Goal: Task Accomplishment & Management: Complete application form

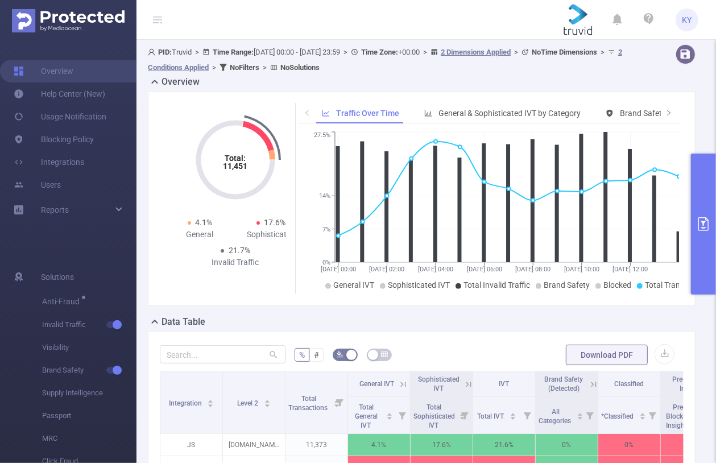
scroll to position [174, 0]
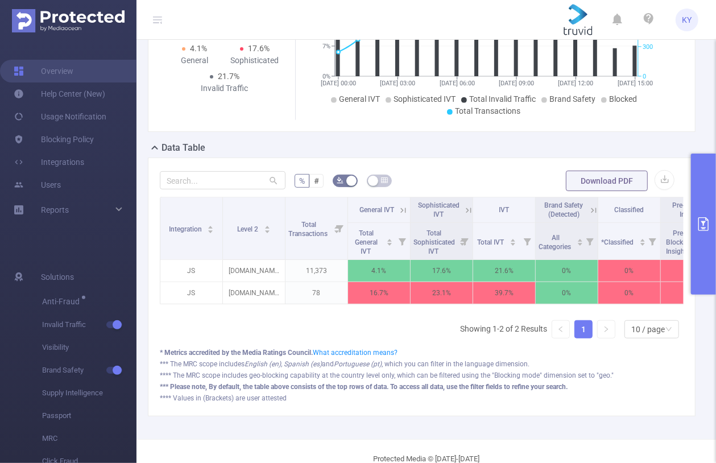
click at [702, 225] on icon "primary" at bounding box center [704, 224] width 14 height 14
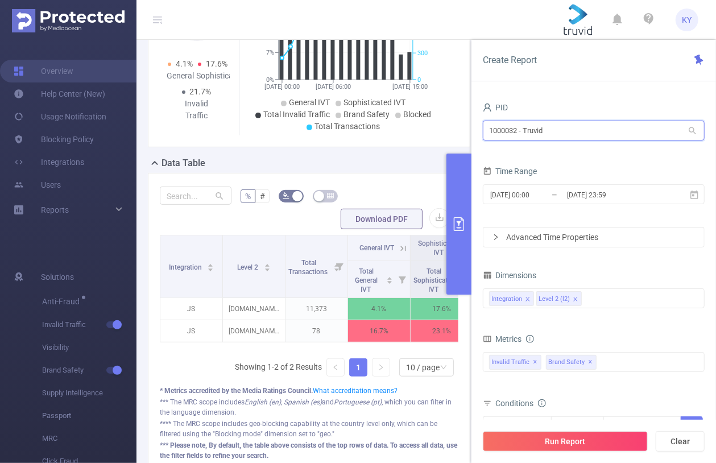
click at [567, 132] on input "1000032 - Truvid" at bounding box center [594, 131] width 222 height 20
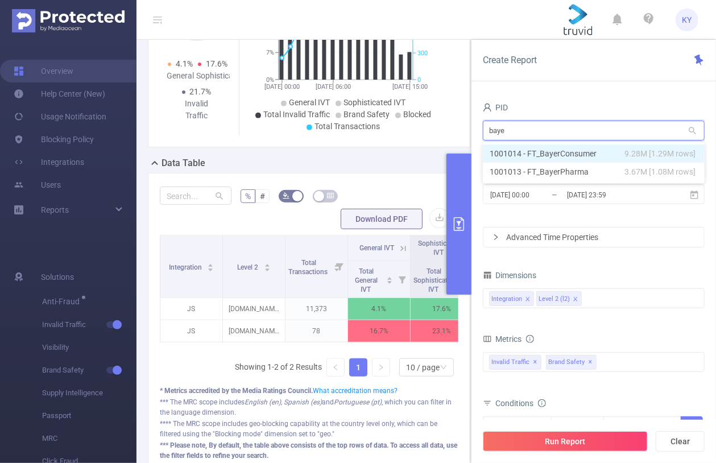
type input "bayer"
click at [571, 159] on li "1001014 - FT_BayerConsumer 9.28M [1.29M rows]" at bounding box center [594, 153] width 222 height 18
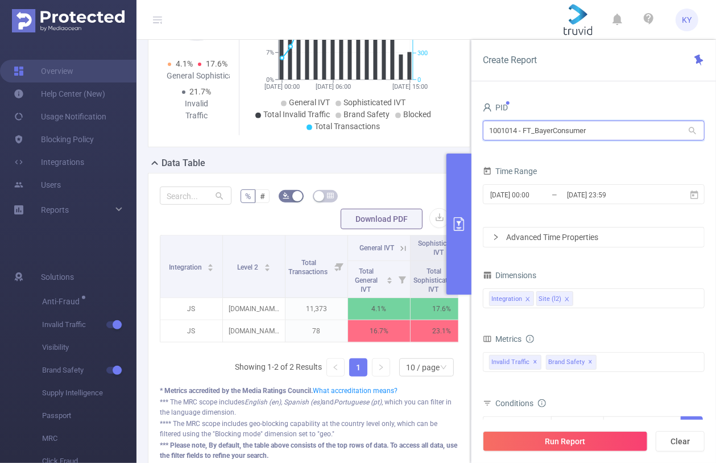
click at [538, 127] on input "1001014 - FT_BayerConsumer" at bounding box center [594, 131] width 222 height 20
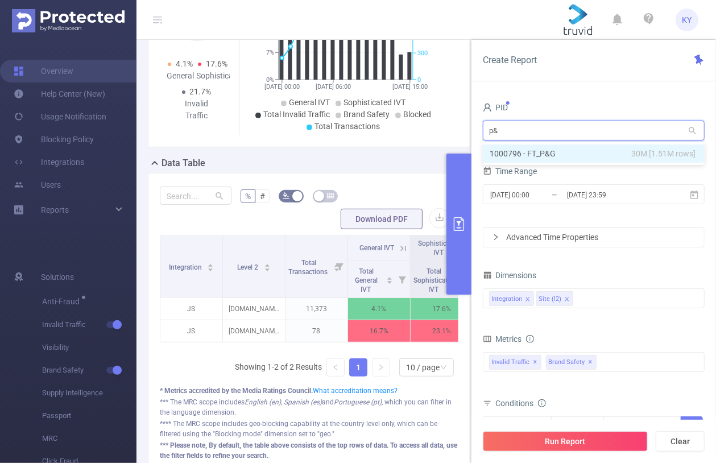
type input "p&g"
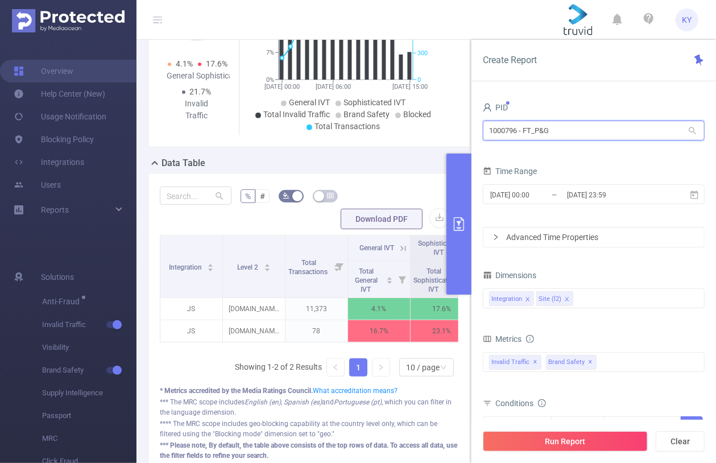
click at [499, 133] on input "1000796 - FT_P&G" at bounding box center [594, 131] width 222 height 20
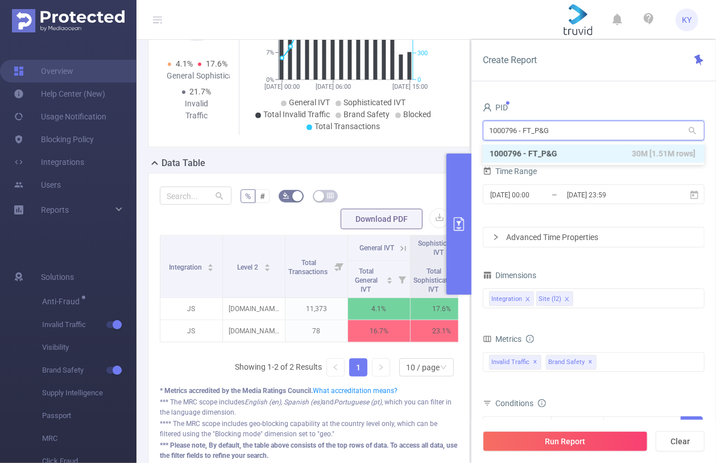
click at [499, 133] on input "1000796 - FT_P&G" at bounding box center [594, 131] width 222 height 20
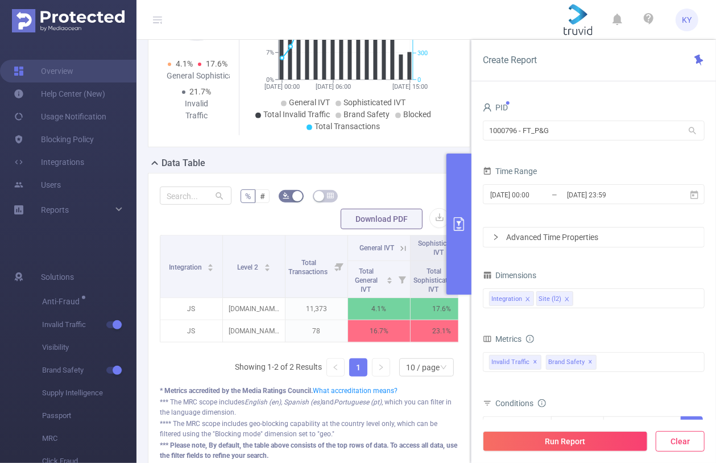
click at [687, 437] on button "Clear" at bounding box center [680, 441] width 49 height 20
type input "[DATE] 16:00"
type input "[DATE] 16:59"
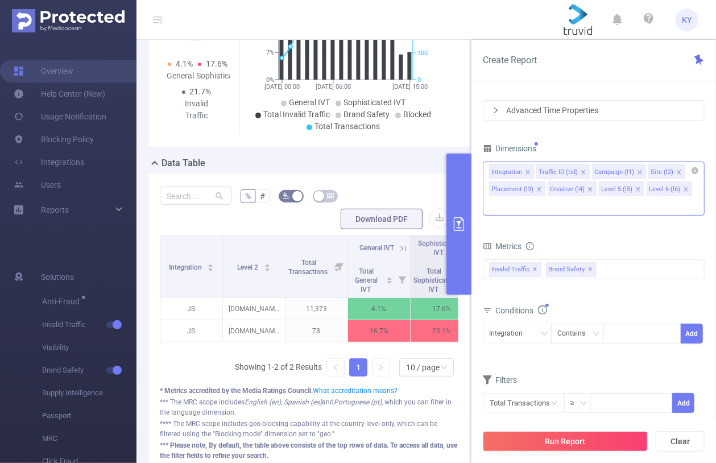
click at [684, 187] on icon "icon: close" at bounding box center [686, 189] width 4 height 4
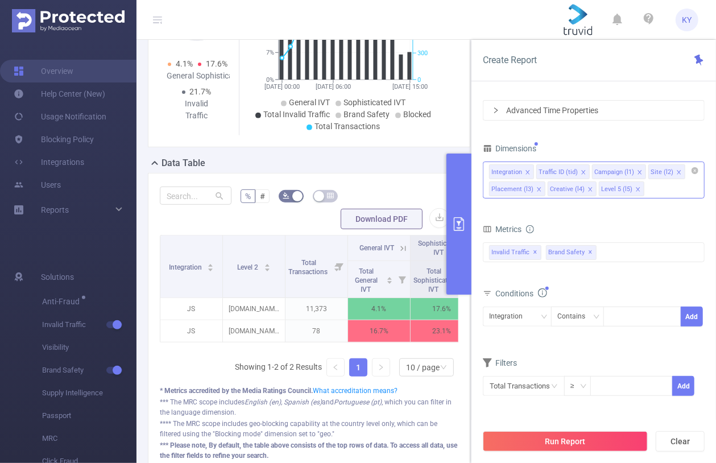
click at [636, 188] on icon "icon: close" at bounding box center [638, 190] width 6 height 6
click at [588, 187] on icon "icon: close" at bounding box center [590, 189] width 4 height 4
click at [538, 188] on icon "icon: close" at bounding box center [539, 189] width 4 height 4
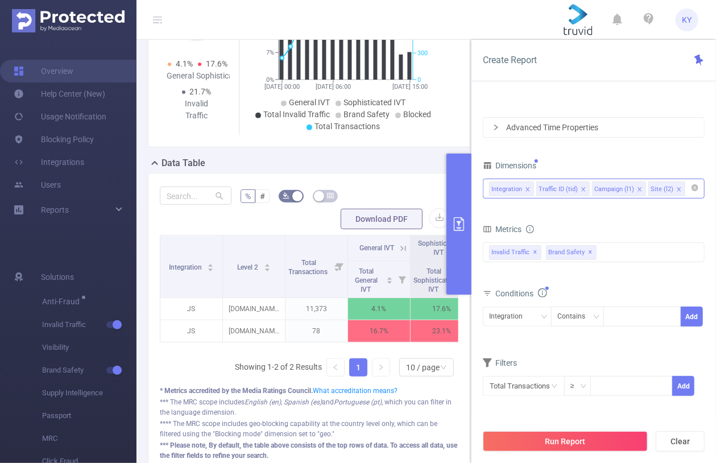
click at [676, 187] on icon "icon: close" at bounding box center [679, 190] width 6 height 6
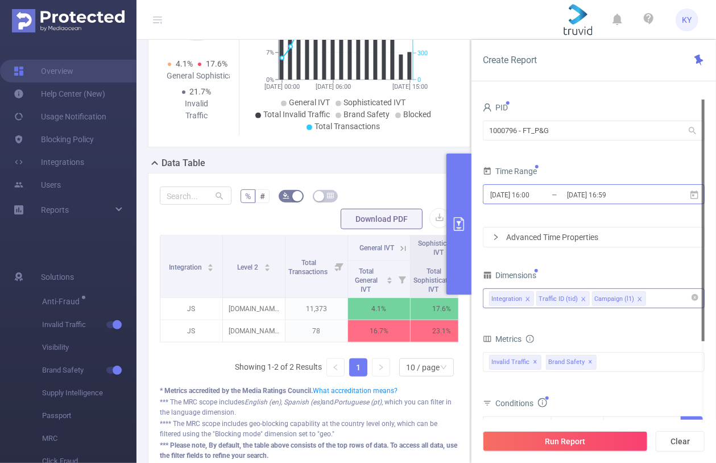
click at [627, 194] on input "[DATE] 16:59" at bounding box center [612, 194] width 92 height 15
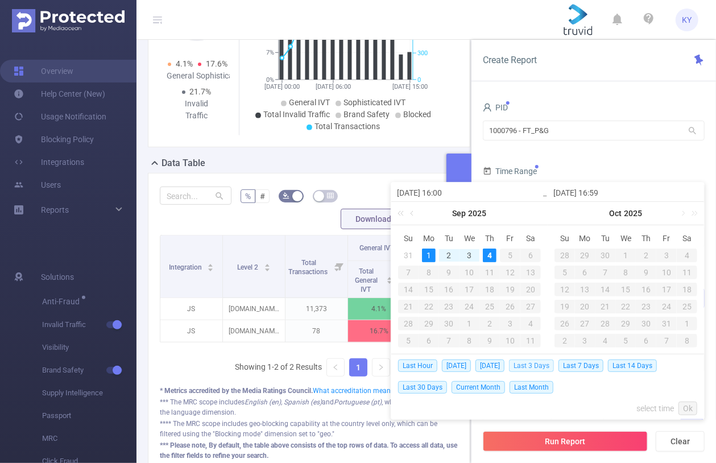
click at [542, 366] on span "Last 3 Days" at bounding box center [531, 366] width 45 height 13
type input "[DATE] 00:00"
type input "[DATE] 23:59"
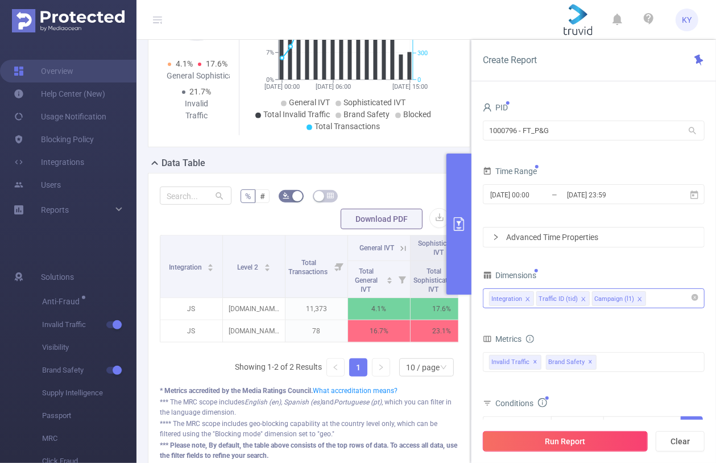
click at [576, 446] on button "Run Report" at bounding box center [565, 441] width 165 height 20
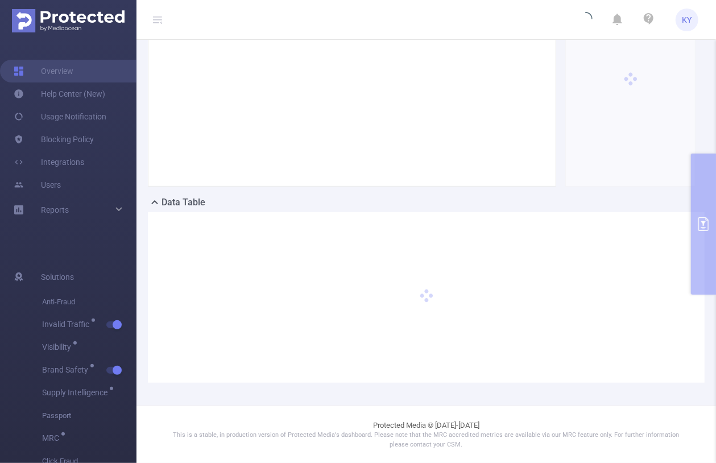
click at [158, 19] on icon at bounding box center [157, 19] width 9 height 1
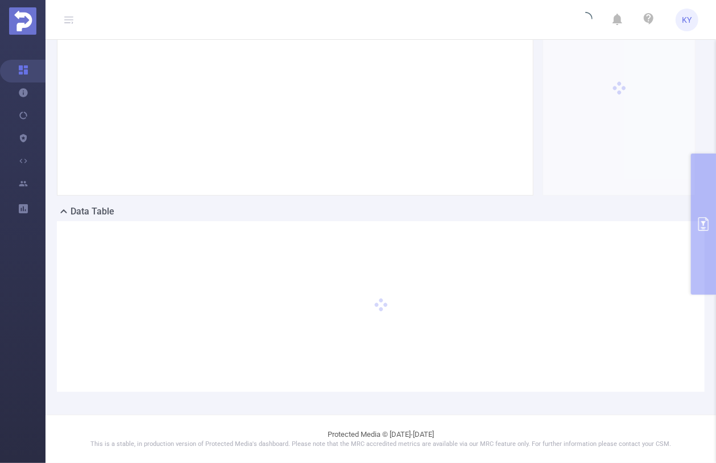
scroll to position [110, 0]
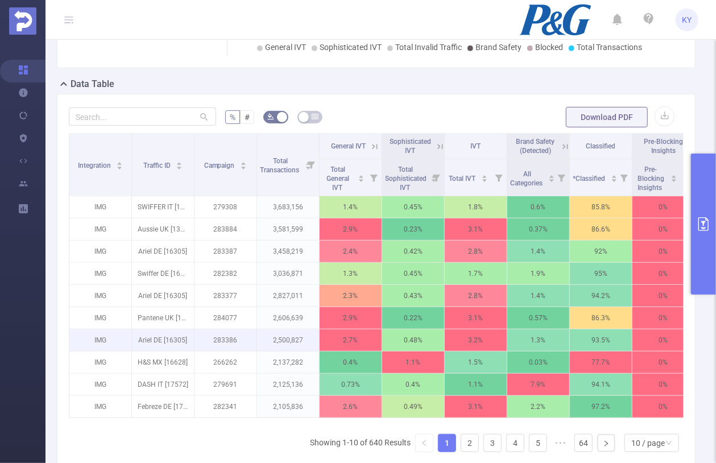
scroll to position [262, 0]
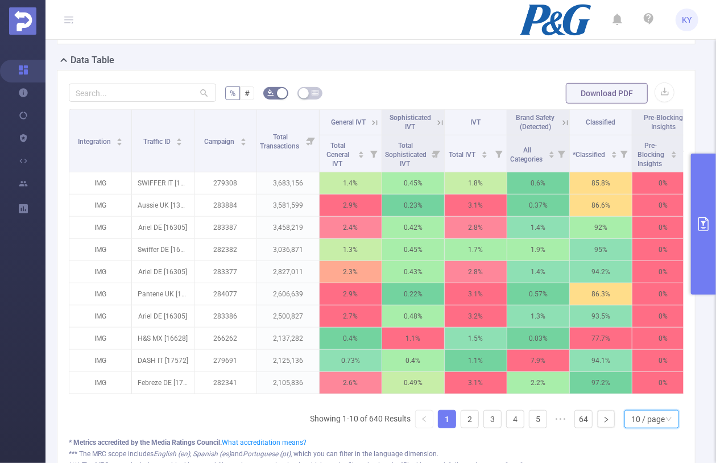
click at [646, 428] on div "10 / page" at bounding box center [648, 419] width 34 height 17
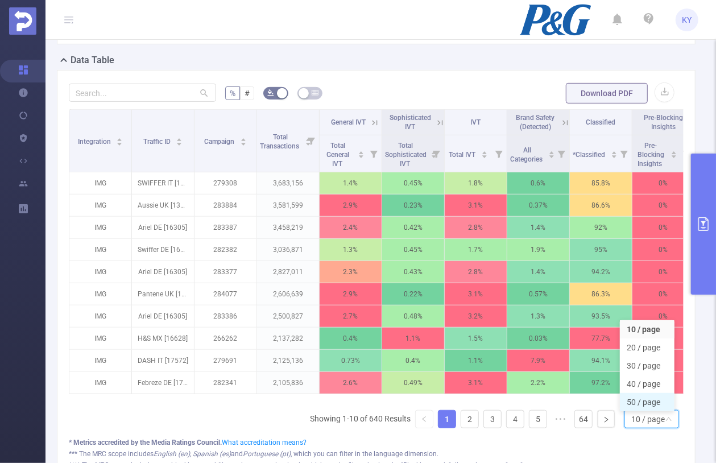
click at [658, 401] on li "50 / page" at bounding box center [647, 402] width 55 height 18
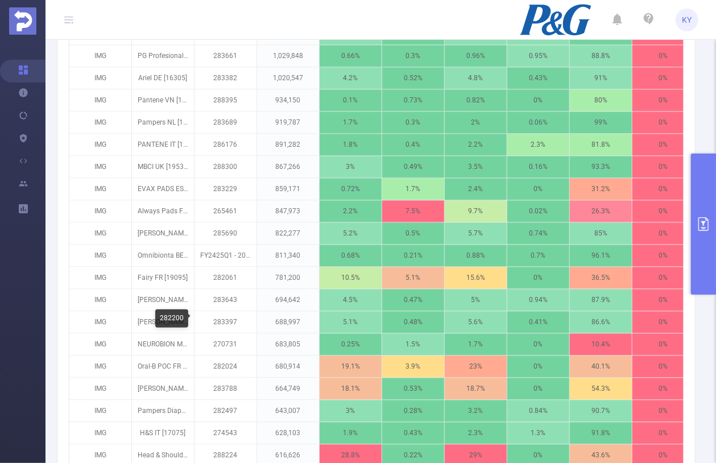
scroll to position [1258, 0]
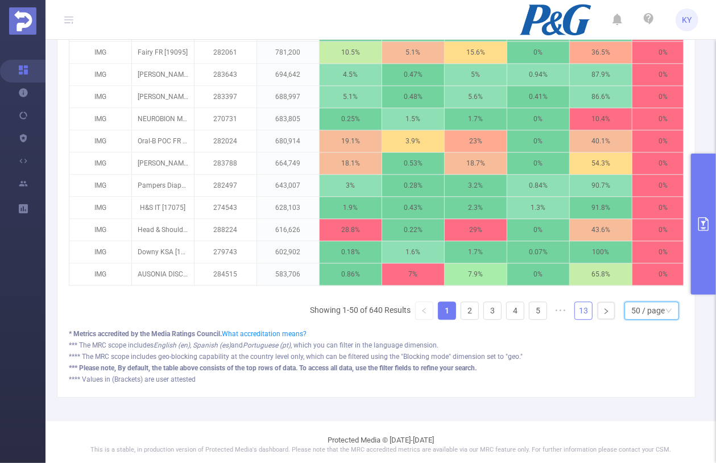
click at [576, 305] on link "13" at bounding box center [583, 310] width 17 height 17
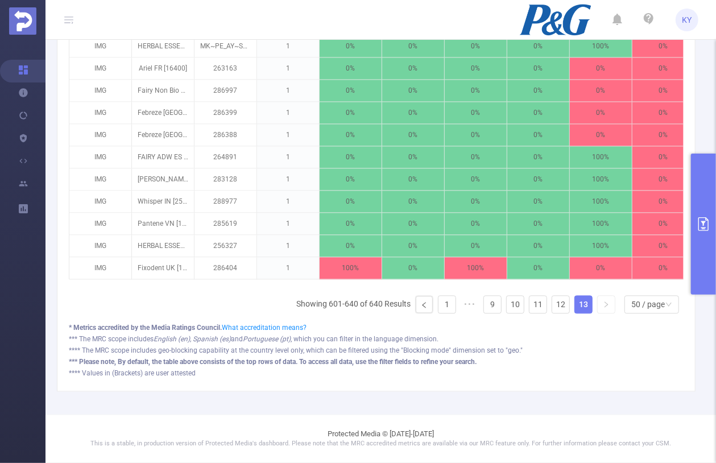
scroll to position [1038, 0]
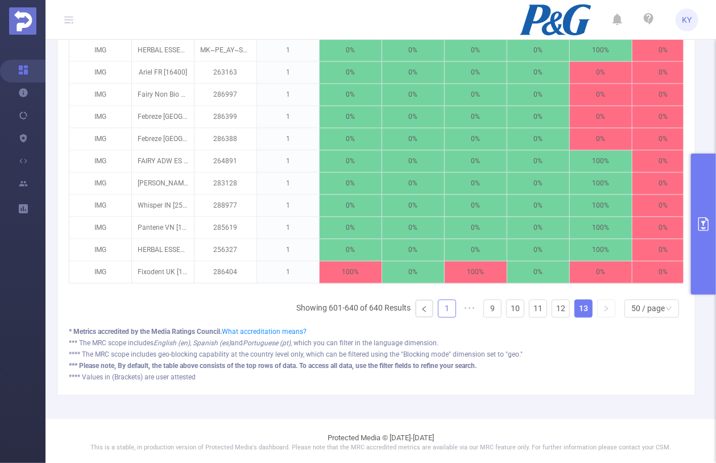
click at [449, 303] on link "1" at bounding box center [447, 308] width 17 height 17
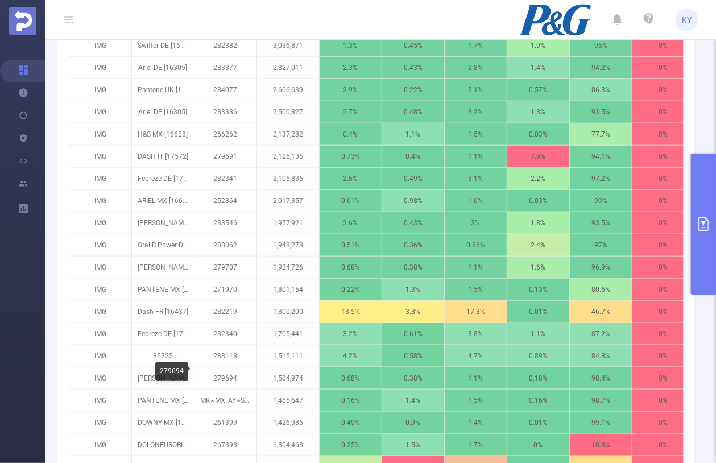
scroll to position [4, 0]
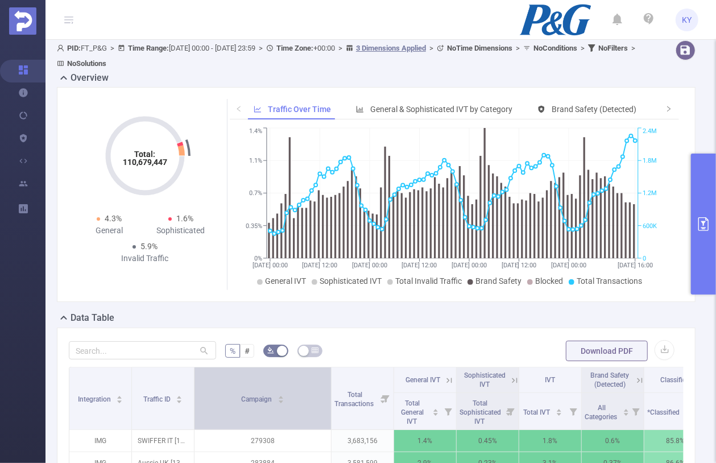
click at [330, 374] on span at bounding box center [331, 398] width 6 height 62
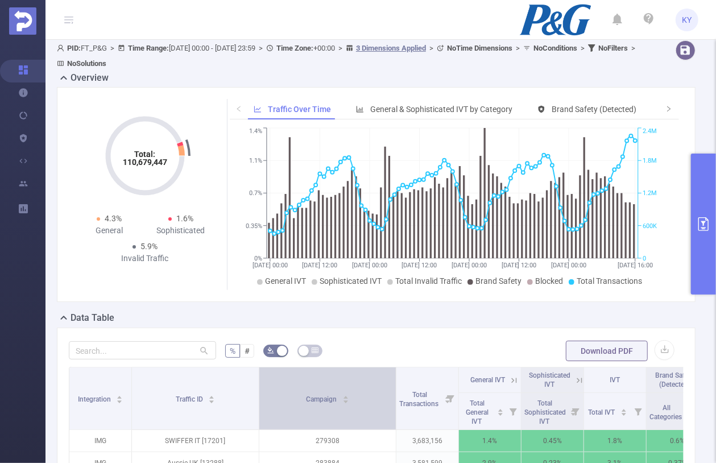
drag, startPoint x: 193, startPoint y: 379, endPoint x: 258, endPoint y: 379, distance: 64.9
click at [258, 379] on span at bounding box center [259, 398] width 6 height 62
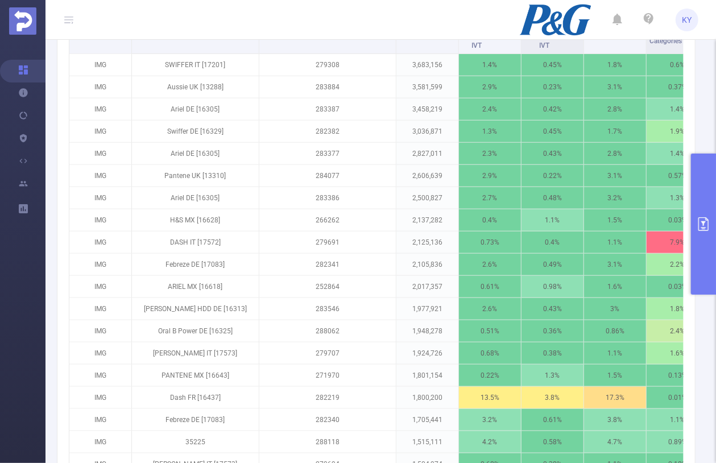
scroll to position [44, 0]
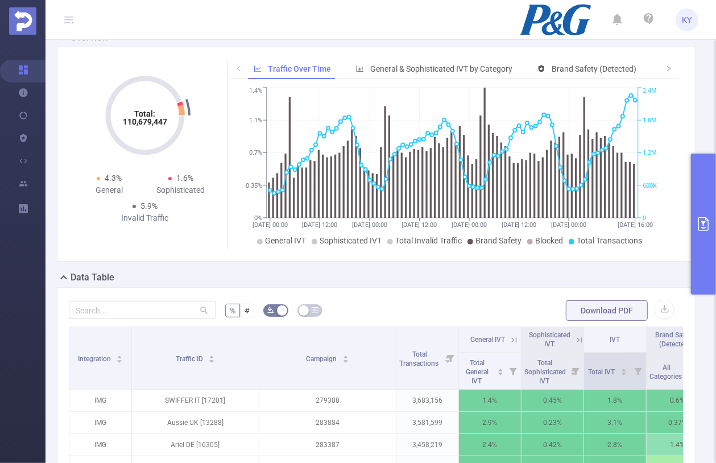
click at [637, 368] on icon at bounding box center [638, 371] width 7 height 7
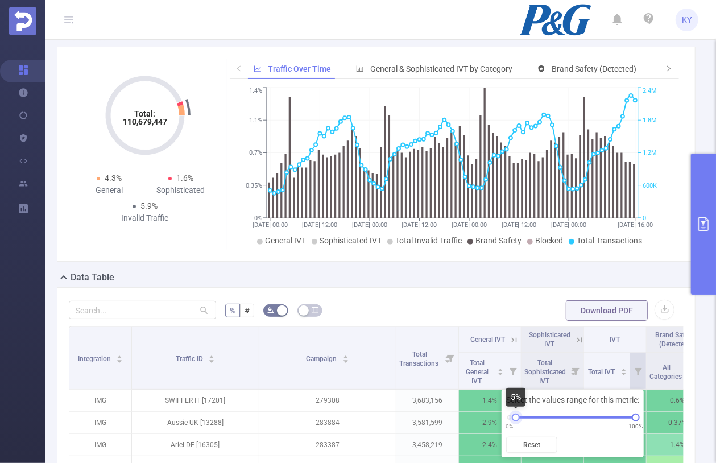
drag, startPoint x: 509, startPoint y: 417, endPoint x: 515, endPoint y: 416, distance: 6.3
click at [515, 416] on div at bounding box center [516, 418] width 8 height 8
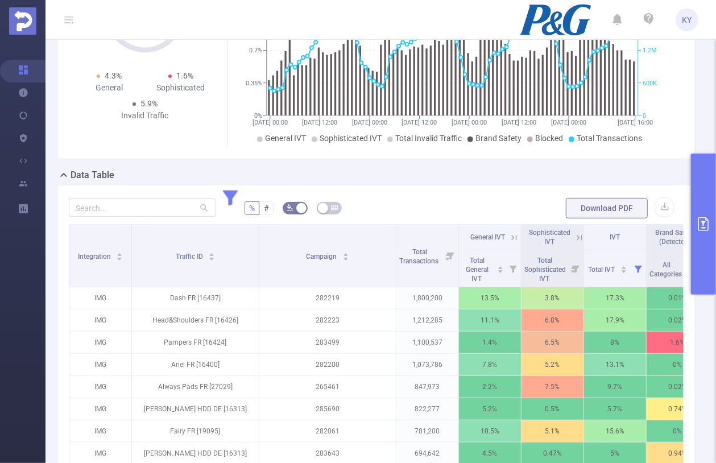
scroll to position [238, 0]
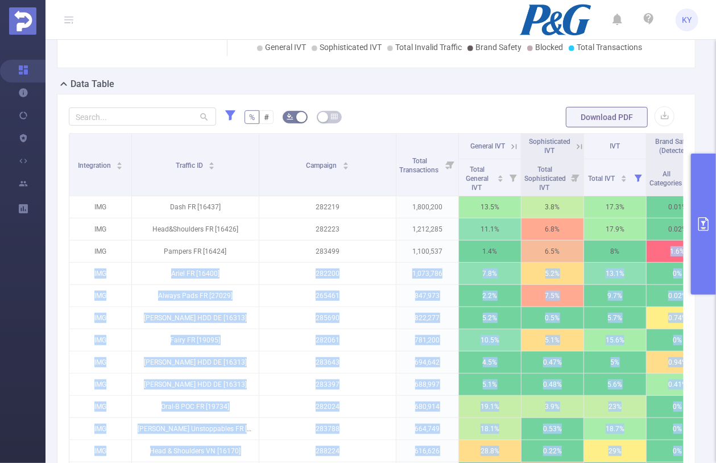
click at [696, 242] on button "primary" at bounding box center [703, 224] width 25 height 141
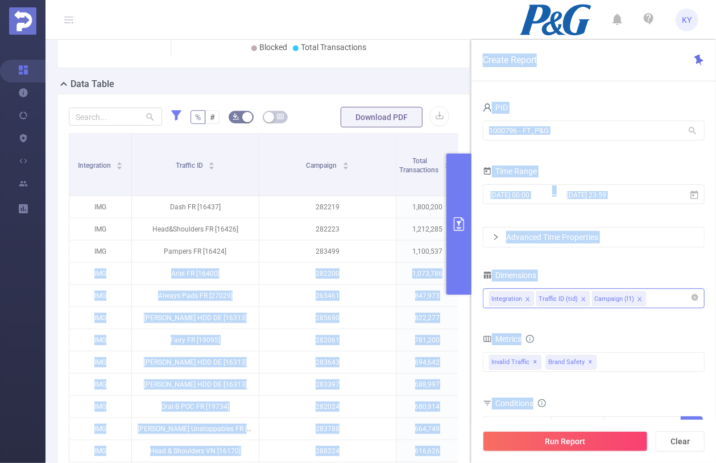
click at [641, 305] on div "Integration Traffic ID (tid) Campaign (l1)" at bounding box center [593, 298] width 209 height 19
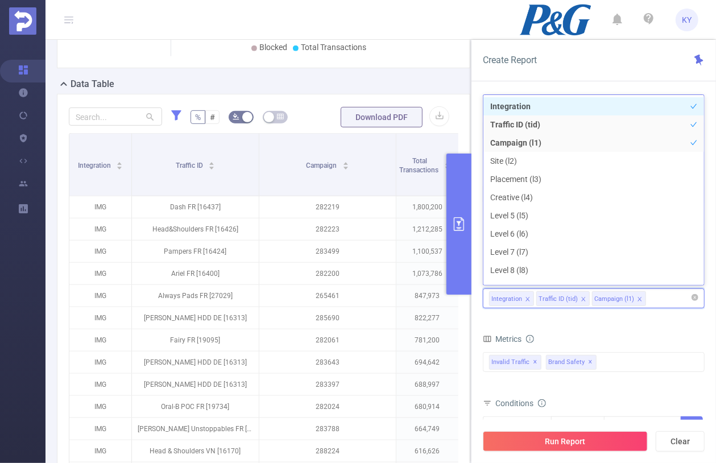
click at [637, 298] on icon "icon: close" at bounding box center [640, 299] width 6 height 6
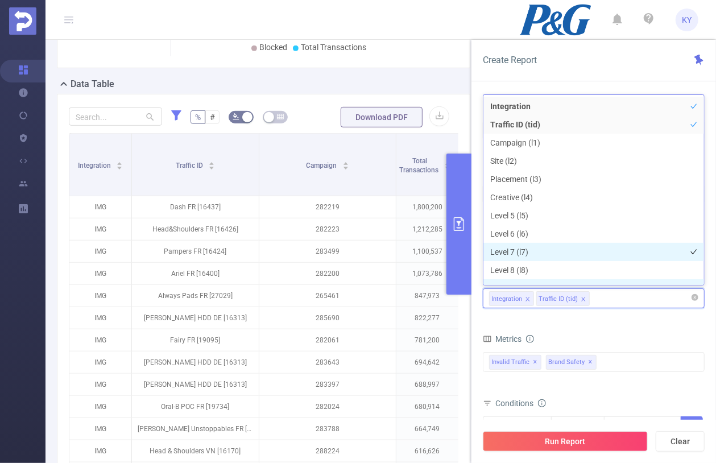
scroll to position [12, 0]
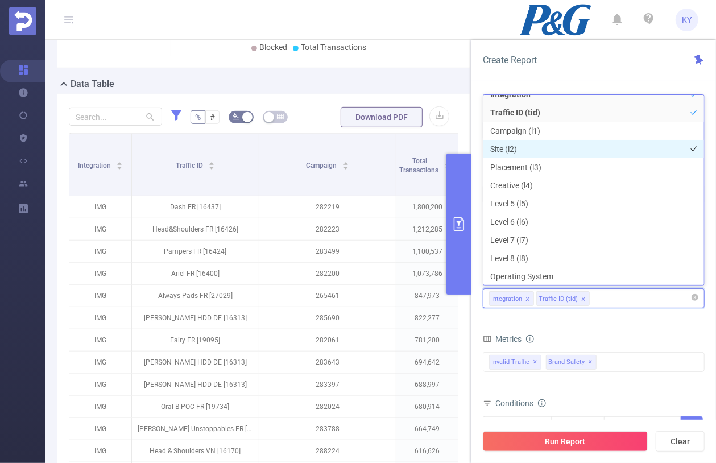
click at [510, 148] on li "Site (l2)" at bounding box center [594, 149] width 221 height 18
click at [623, 331] on form "Dimensions Integration Traffic ID (tid) Site (l2) Metrics total Total General I…" at bounding box center [594, 393] width 222 height 253
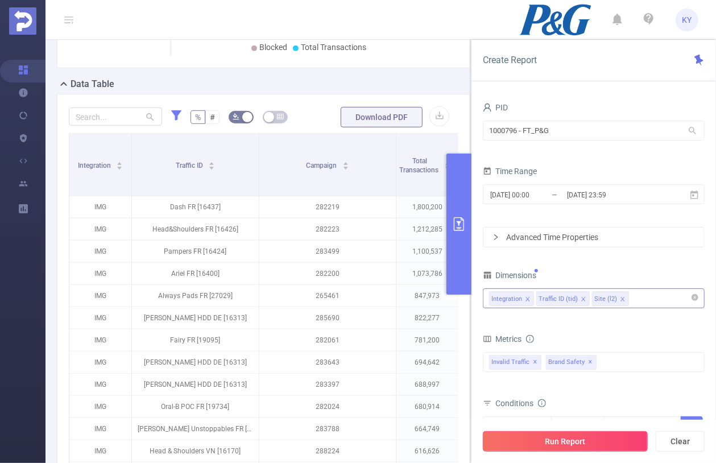
click at [617, 443] on button "Run Report" at bounding box center [565, 441] width 165 height 20
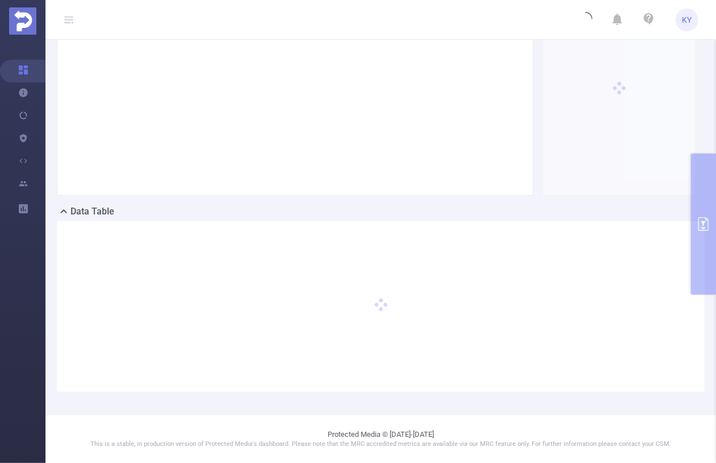
scroll to position [110, 0]
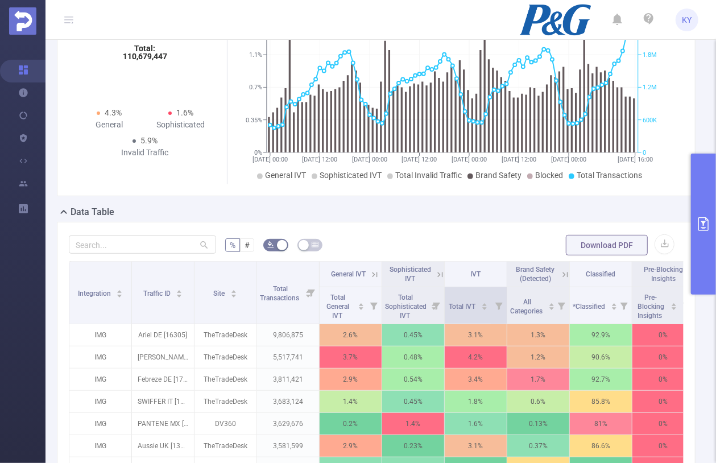
click at [499, 305] on icon at bounding box center [498, 306] width 7 height 7
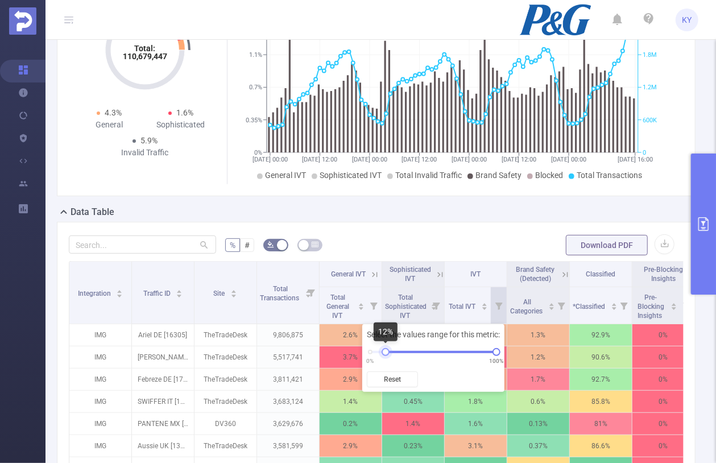
click at [385, 354] on div at bounding box center [386, 352] width 8 height 8
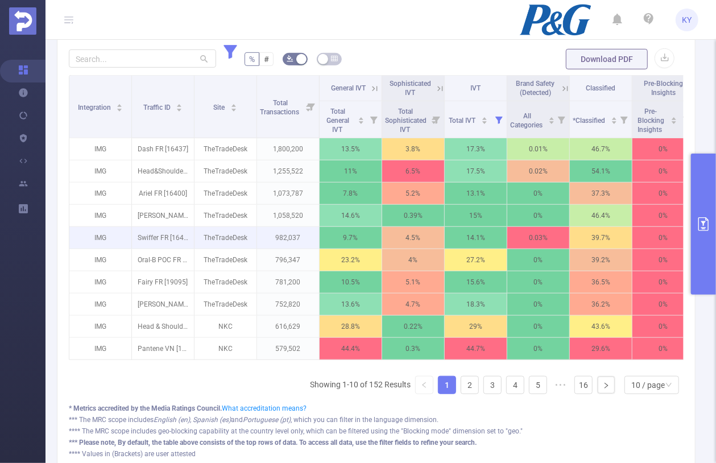
scroll to position [378, 0]
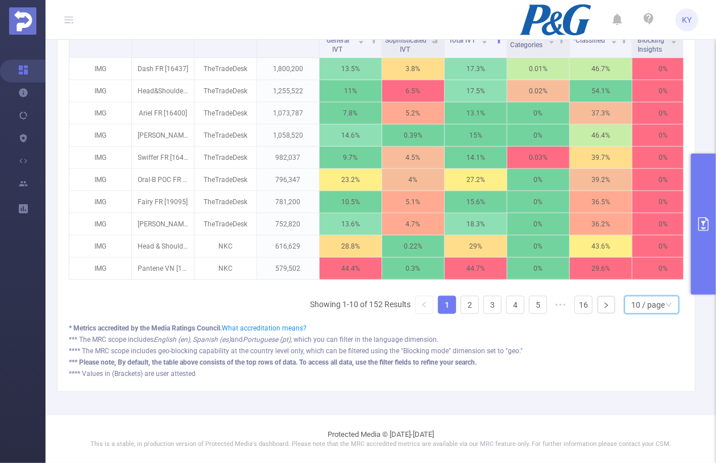
click at [674, 305] on div "10 / page" at bounding box center [652, 305] width 55 height 18
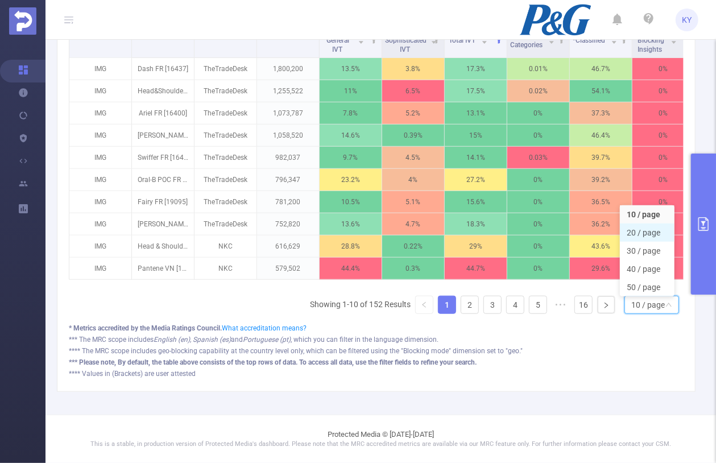
click at [648, 228] on li "20 / page" at bounding box center [647, 233] width 55 height 18
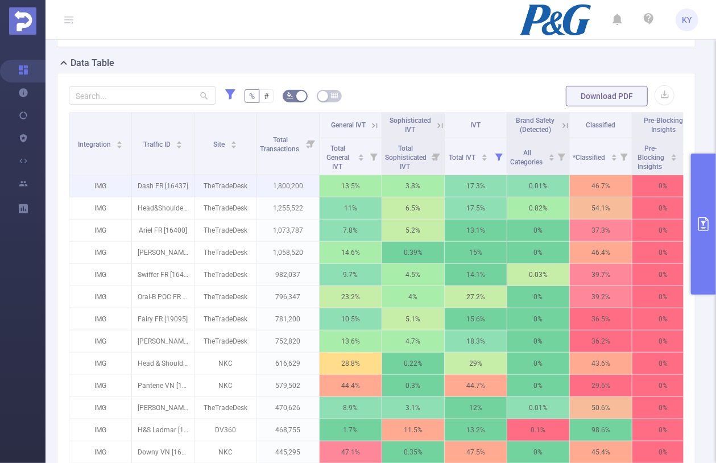
scroll to position [180, 0]
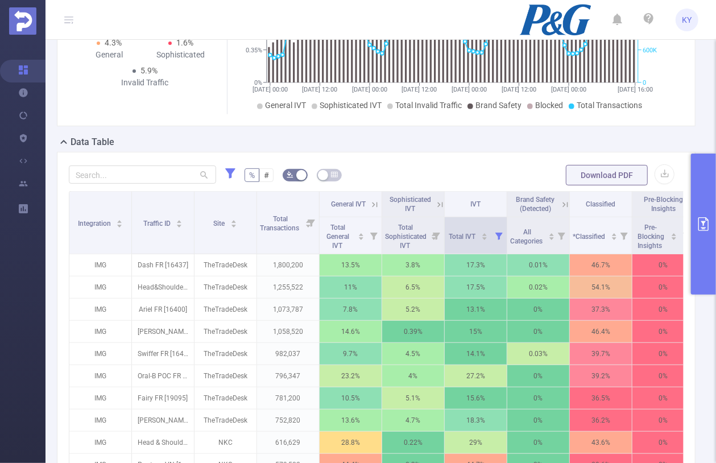
click at [497, 234] on icon at bounding box center [498, 236] width 7 height 7
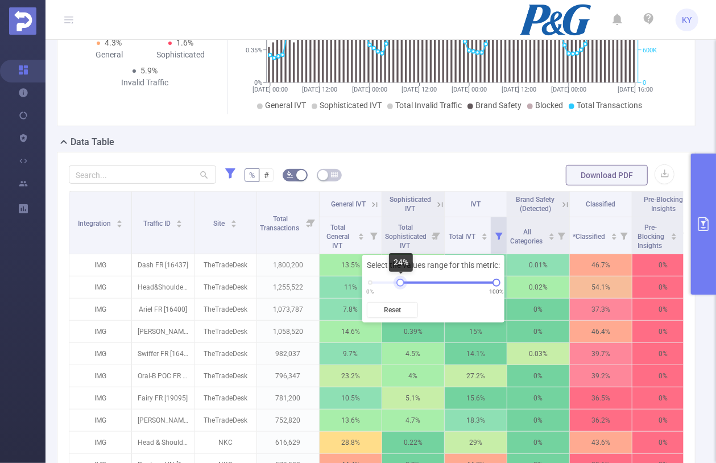
drag, startPoint x: 384, startPoint y: 283, endPoint x: 400, endPoint y: 285, distance: 16.0
click at [400, 285] on div at bounding box center [400, 283] width 8 height 8
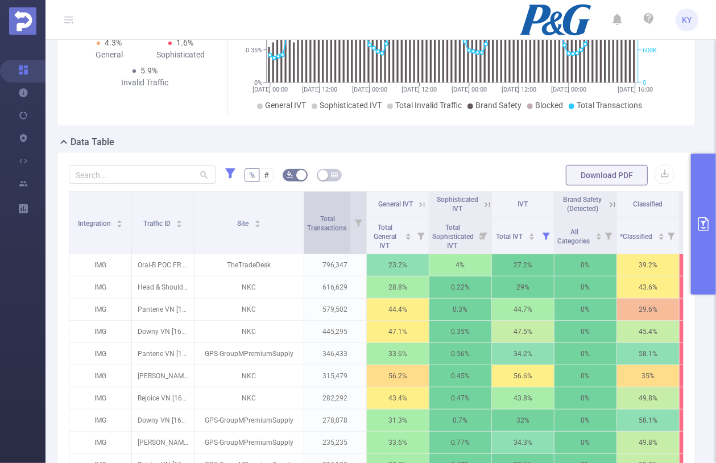
drag, startPoint x: 255, startPoint y: 232, endPoint x: 302, endPoint y: 233, distance: 47.2
click at [302, 233] on span at bounding box center [304, 223] width 6 height 62
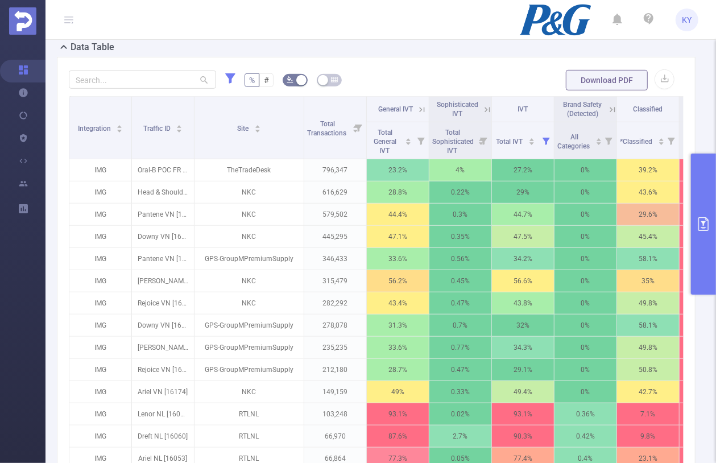
scroll to position [272, 0]
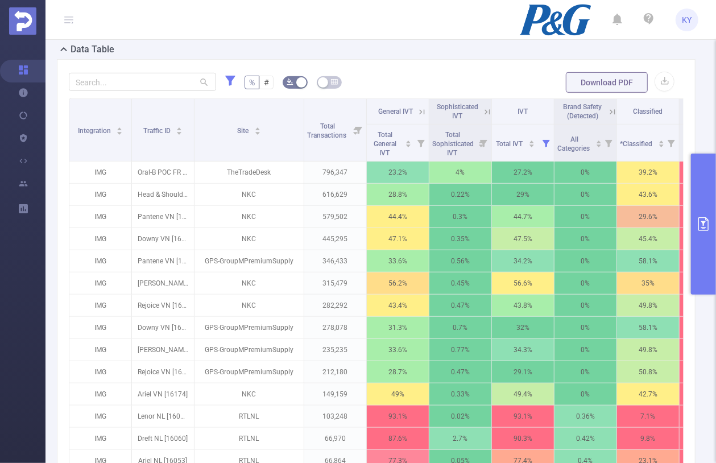
click at [428, 109] on th "General IVT" at bounding box center [398, 112] width 63 height 26
click at [425, 110] on icon at bounding box center [422, 112] width 10 height 10
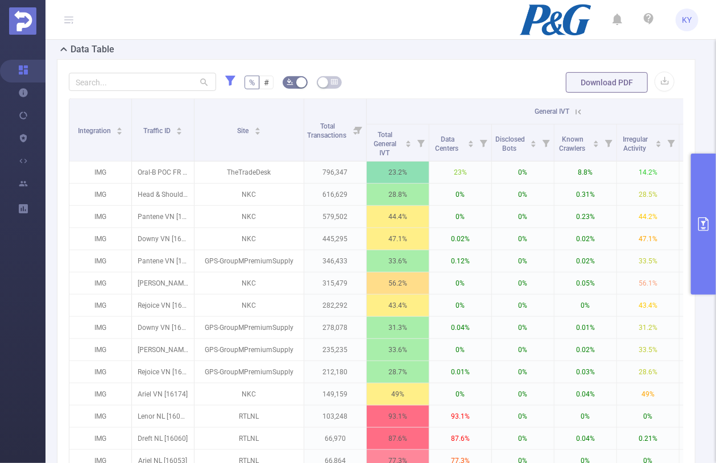
click at [576, 111] on icon at bounding box center [578, 112] width 10 height 10
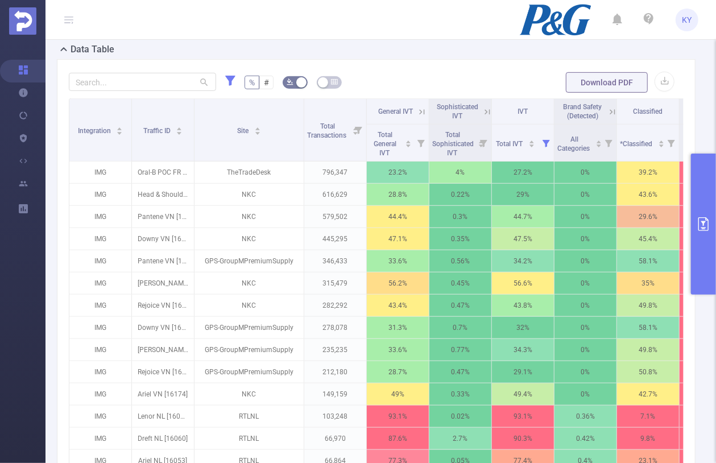
click at [482, 108] on icon at bounding box center [487, 112] width 10 height 10
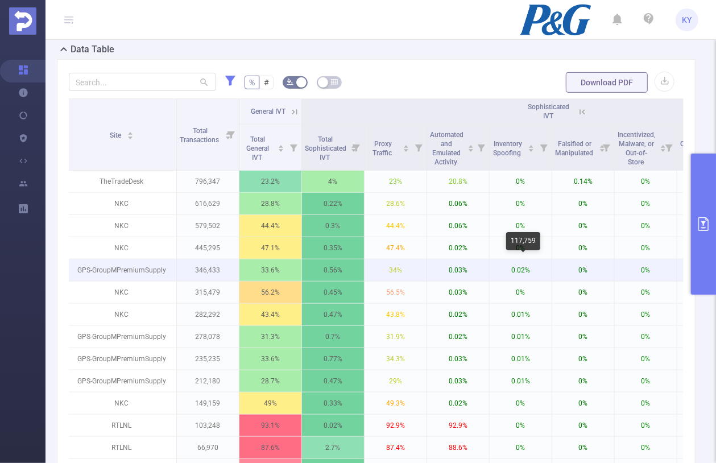
scroll to position [0, 197]
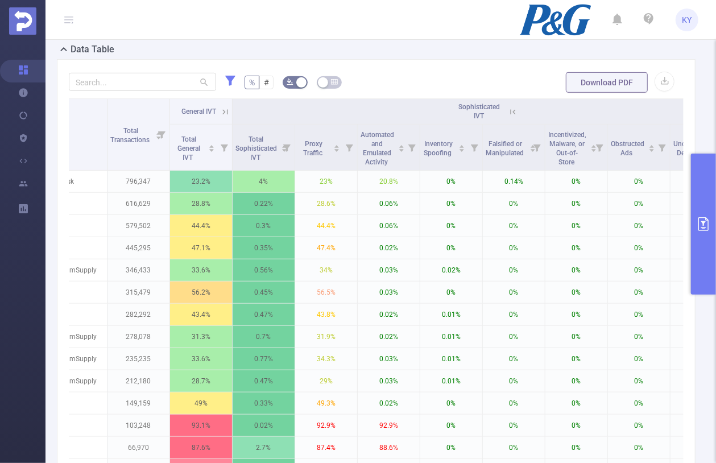
click at [509, 109] on icon at bounding box center [513, 112] width 10 height 10
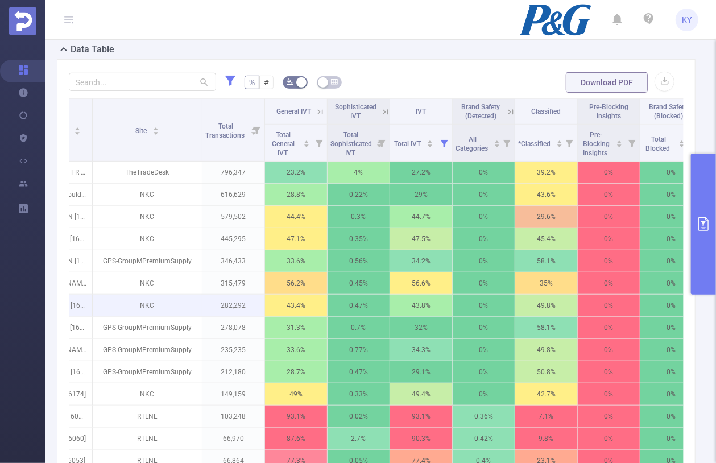
scroll to position [0, 0]
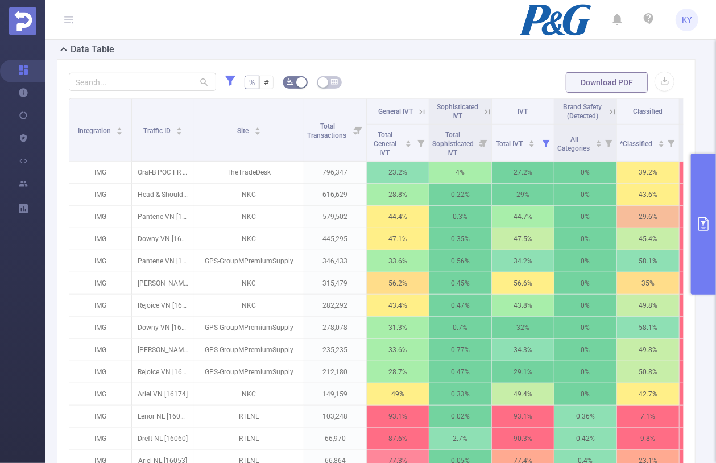
click at [420, 110] on icon at bounding box center [422, 112] width 10 height 10
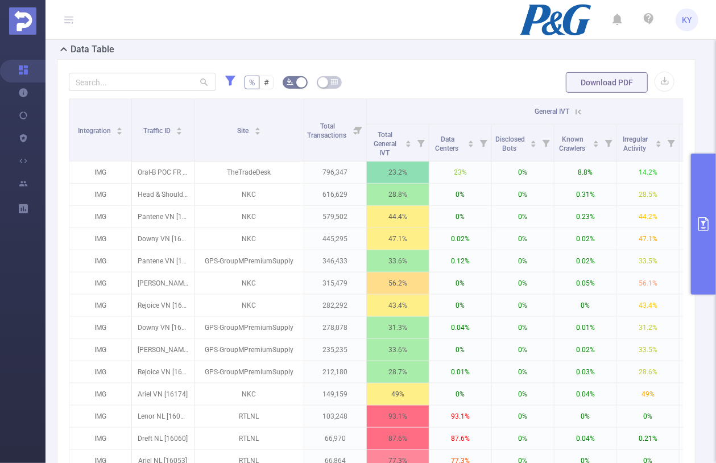
click at [577, 113] on icon at bounding box center [578, 112] width 10 height 10
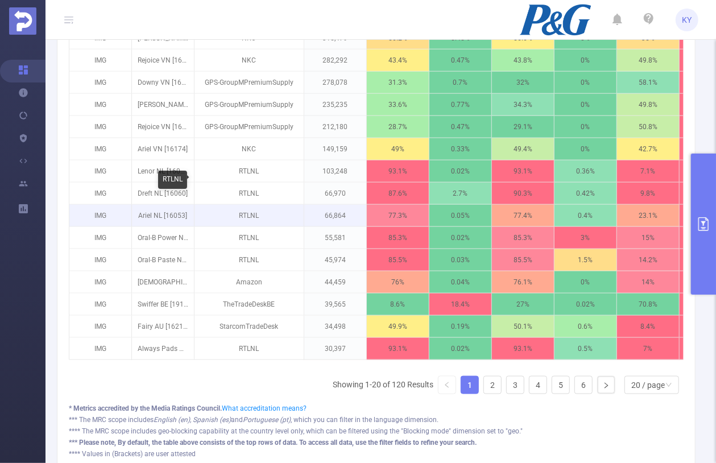
scroll to position [515, 0]
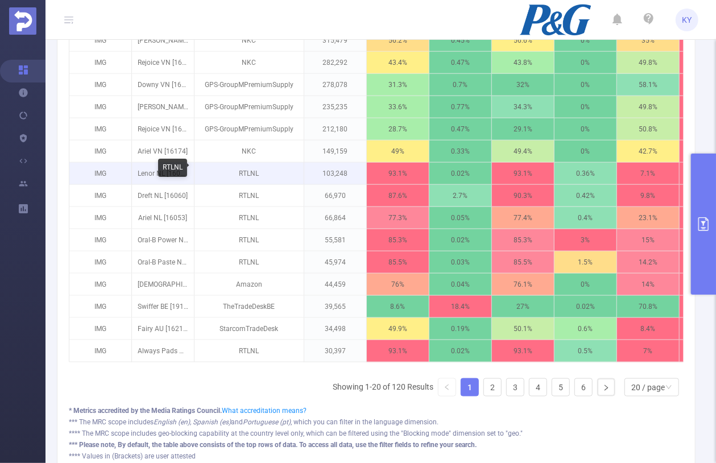
click at [247, 171] on p "RTLNL" at bounding box center [249, 174] width 109 height 22
click at [251, 168] on p "RTLNL" at bounding box center [249, 174] width 109 height 22
drag, startPoint x: 251, startPoint y: 168, endPoint x: 234, endPoint y: 166, distance: 17.2
click at [234, 166] on p "RTLNL" at bounding box center [249, 174] width 109 height 22
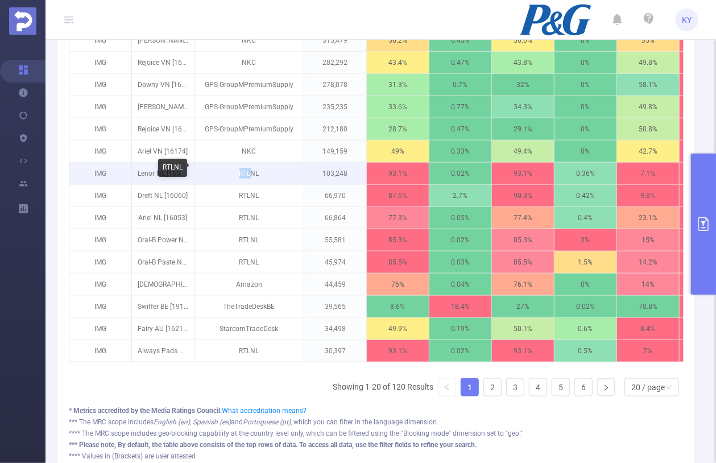
click at [246, 169] on p "RTLNL" at bounding box center [249, 174] width 109 height 22
click at [252, 175] on p "RTLNL" at bounding box center [249, 174] width 109 height 22
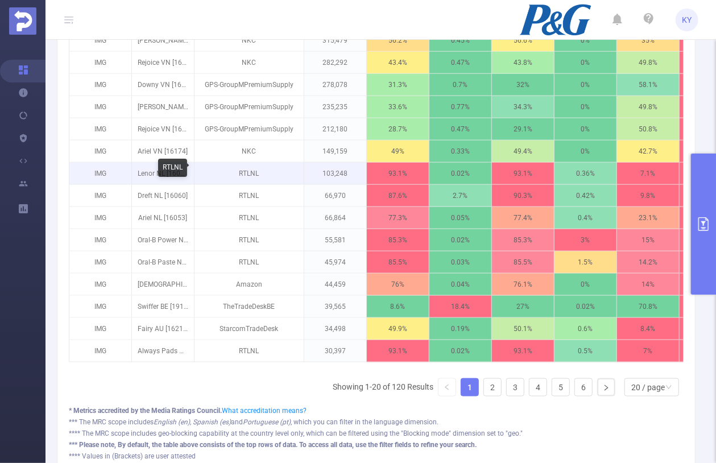
click at [252, 175] on p "RTLNL" at bounding box center [249, 174] width 109 height 22
click at [252, 174] on p "RTLNL" at bounding box center [249, 174] width 109 height 22
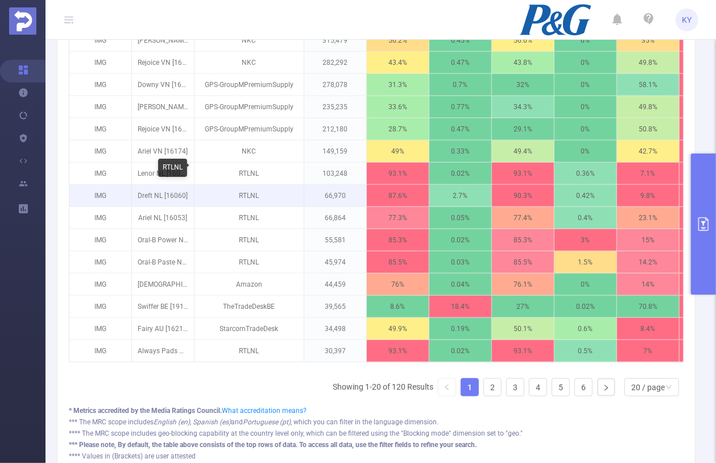
click at [258, 185] on p "RTLNL" at bounding box center [249, 196] width 109 height 22
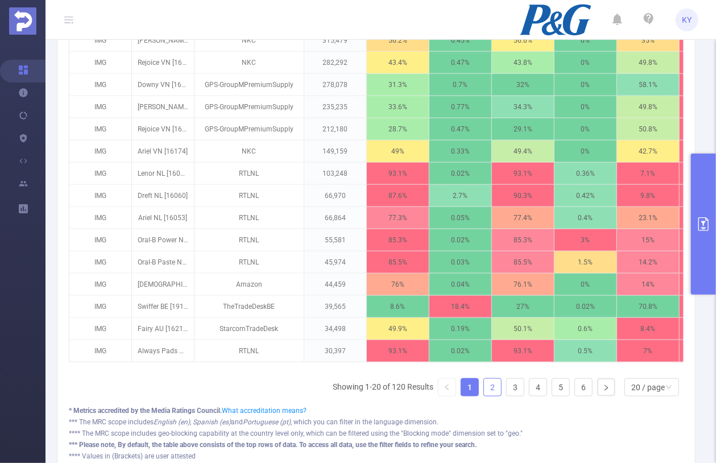
click at [493, 386] on link "2" at bounding box center [492, 387] width 17 height 17
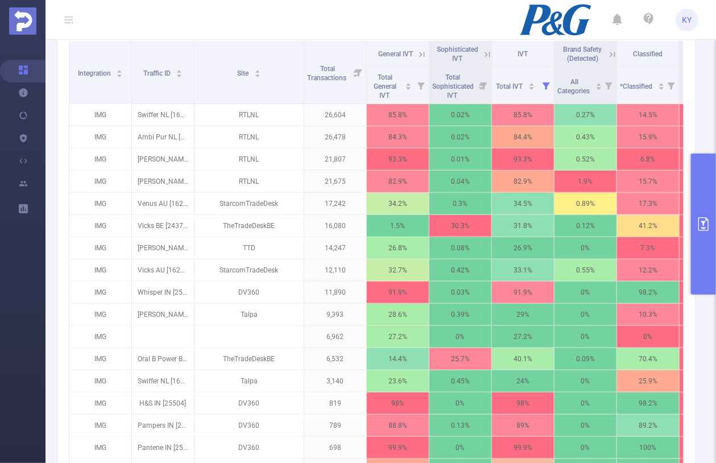
scroll to position [598, 0]
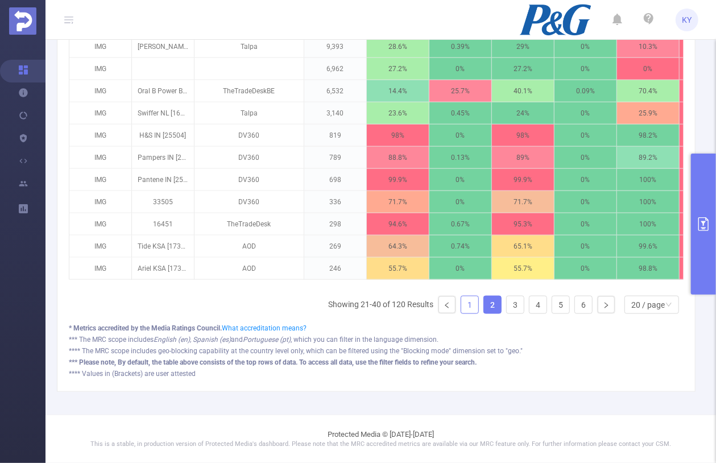
click at [469, 307] on link "1" at bounding box center [469, 304] width 17 height 17
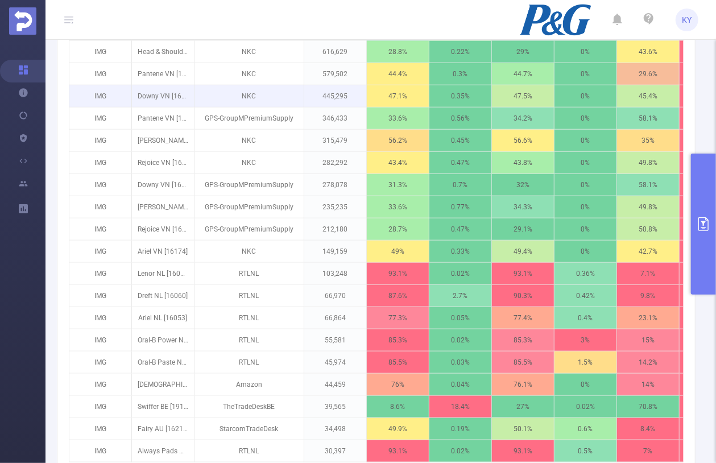
scroll to position [331, 0]
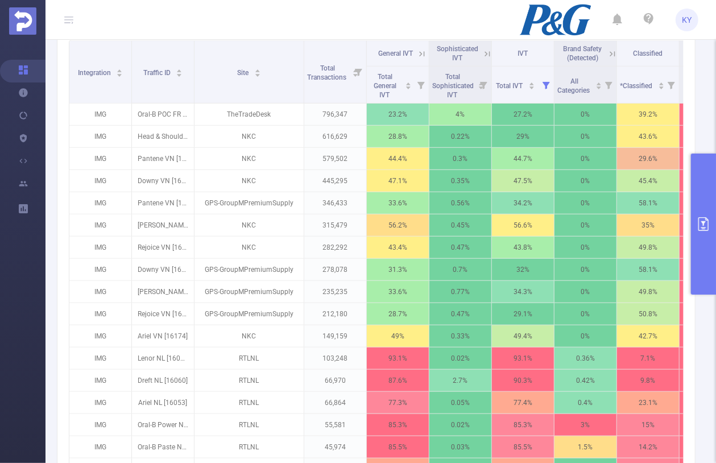
click at [419, 60] on th "General IVT" at bounding box center [398, 54] width 63 height 26
click at [419, 56] on icon at bounding box center [422, 54] width 10 height 10
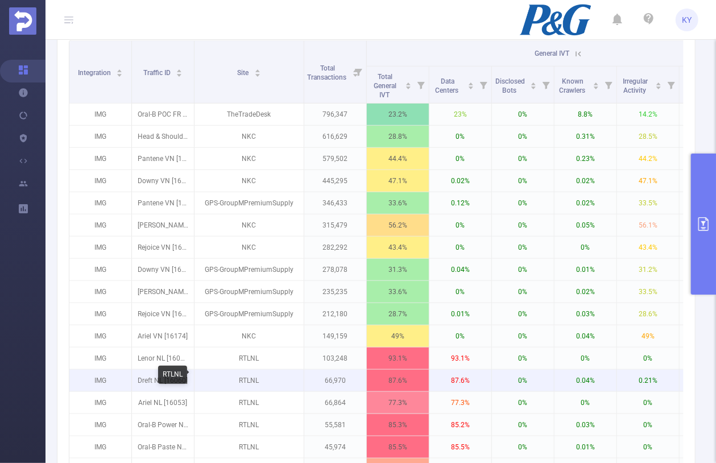
click at [258, 379] on p "RTLNL" at bounding box center [249, 381] width 109 height 22
click at [274, 381] on p "RTLNL" at bounding box center [249, 381] width 109 height 22
click at [249, 375] on p "RTLNL" at bounding box center [249, 381] width 109 height 22
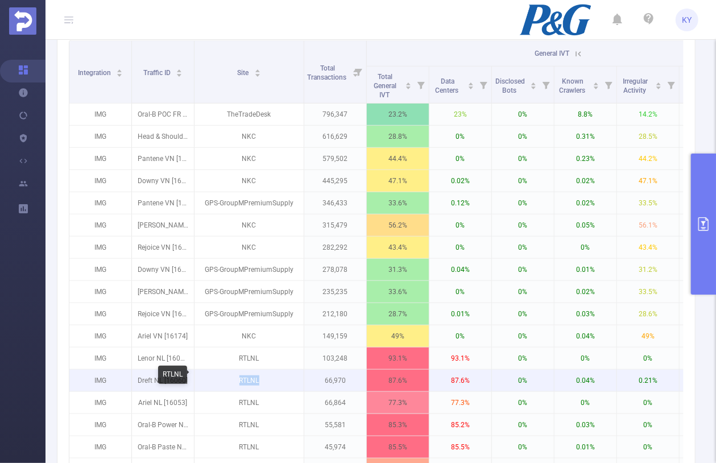
click at [249, 375] on p "RTLNL" at bounding box center [249, 381] width 109 height 22
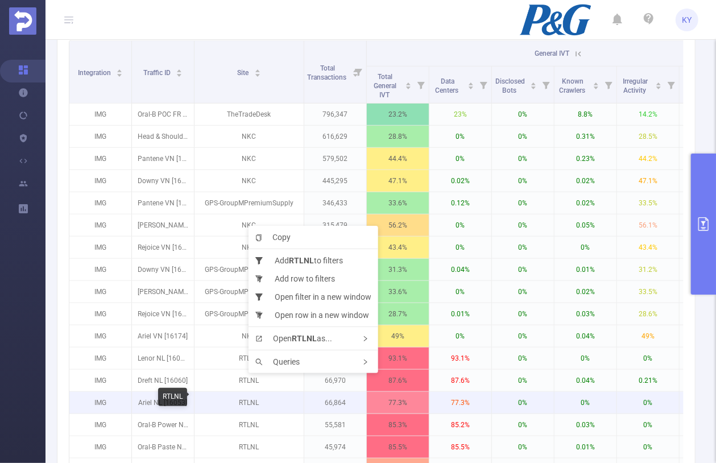
click at [281, 394] on p "RTLNL" at bounding box center [249, 403] width 109 height 22
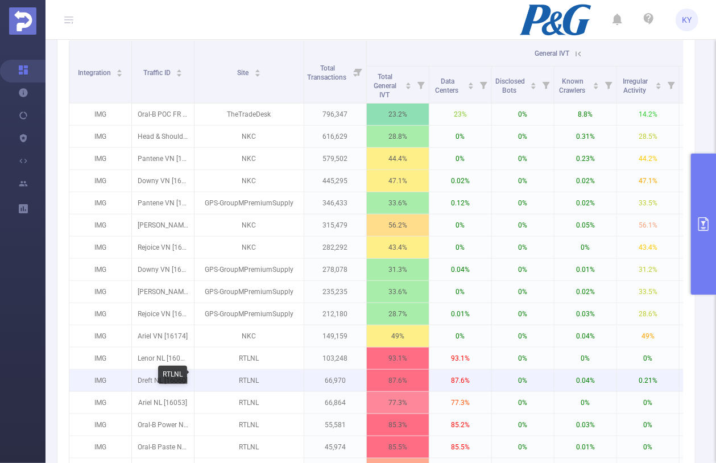
click at [258, 379] on p "RTLNL" at bounding box center [249, 381] width 109 height 22
click at [241, 378] on p "RTLNL" at bounding box center [249, 381] width 109 height 22
copy p "RTLNL"
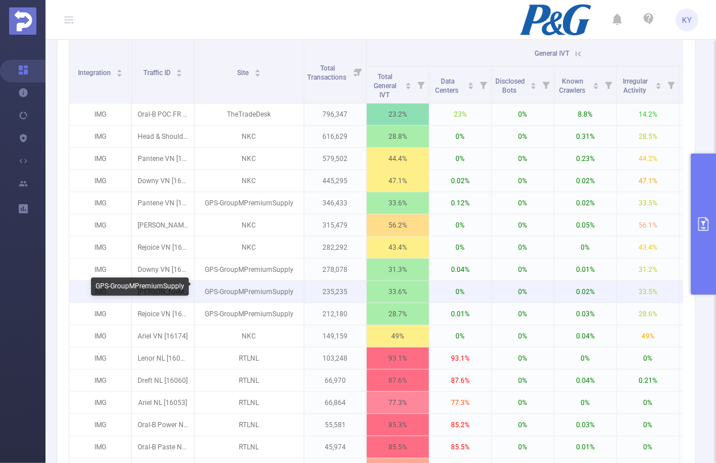
click at [254, 291] on p "GPS-GroupMPremiumSupply" at bounding box center [249, 292] width 109 height 22
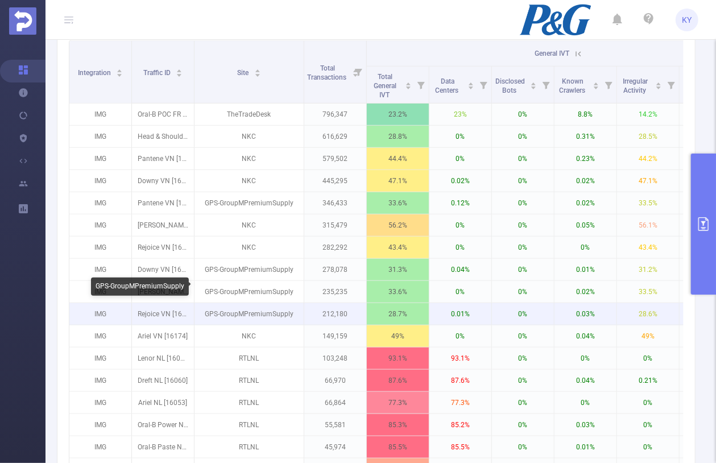
click at [265, 303] on p "GPS-GroupMPremiumSupply" at bounding box center [249, 314] width 109 height 22
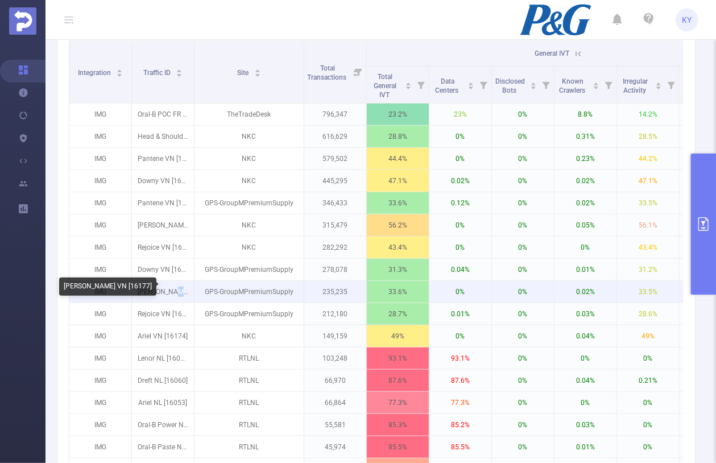
click at [165, 287] on p "[PERSON_NAME] VN [16177]" at bounding box center [163, 292] width 62 height 22
copy p "N"
click at [164, 290] on p "[PERSON_NAME] VN [16177]" at bounding box center [163, 292] width 62 height 22
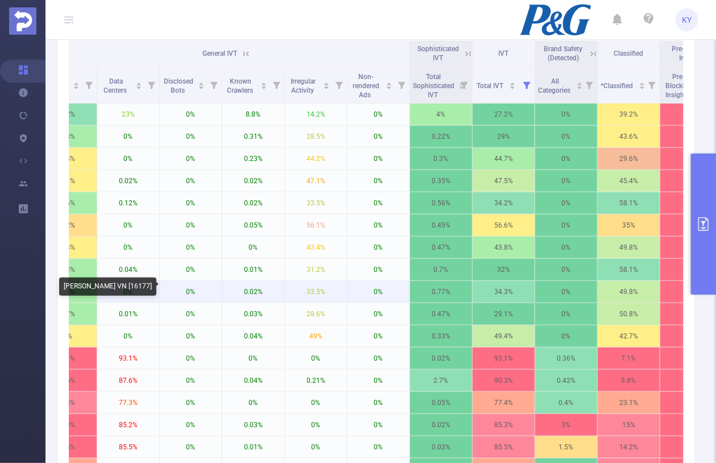
scroll to position [0, 333]
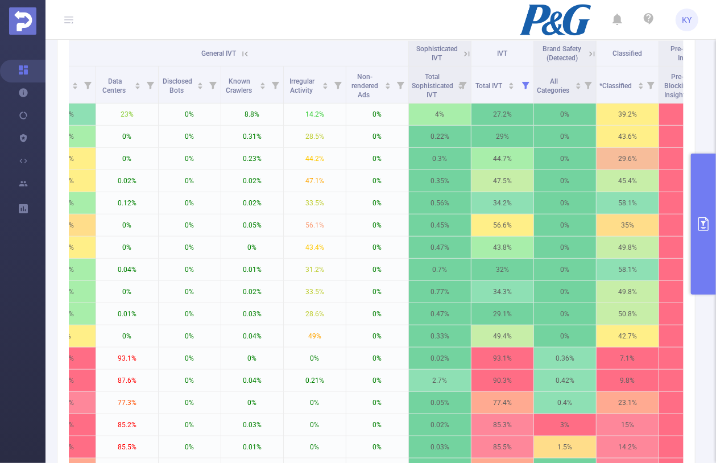
click at [464, 54] on icon at bounding box center [467, 54] width 10 height 10
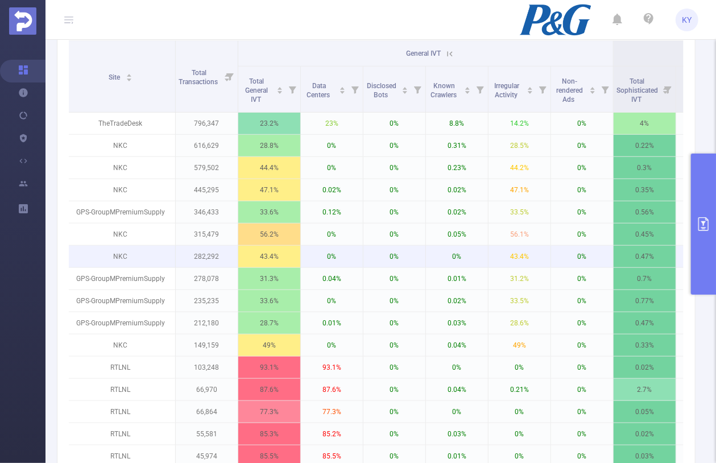
scroll to position [0, 0]
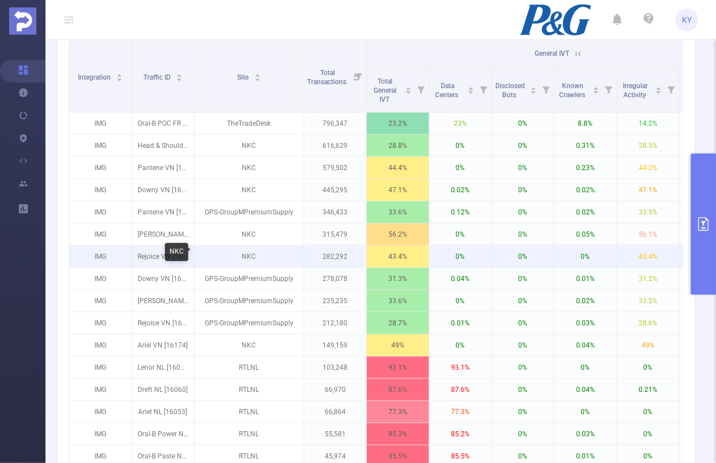
click at [252, 253] on p "NKC" at bounding box center [249, 257] width 109 height 22
copy p "NKC"
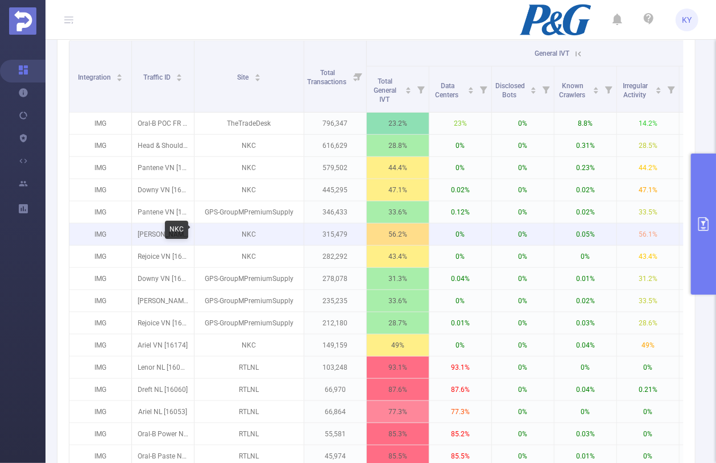
click at [230, 226] on p "NKC" at bounding box center [249, 235] width 109 height 22
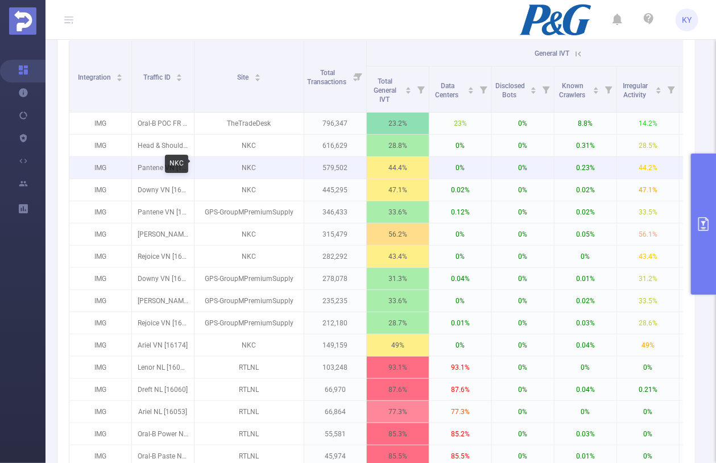
drag, startPoint x: 247, startPoint y: 159, endPoint x: 255, endPoint y: 159, distance: 7.4
click at [254, 159] on p "NKC" at bounding box center [249, 168] width 109 height 22
click at [258, 166] on p "NKC" at bounding box center [249, 168] width 109 height 22
copy p "C"
click at [258, 166] on p "NKC" at bounding box center [249, 168] width 109 height 22
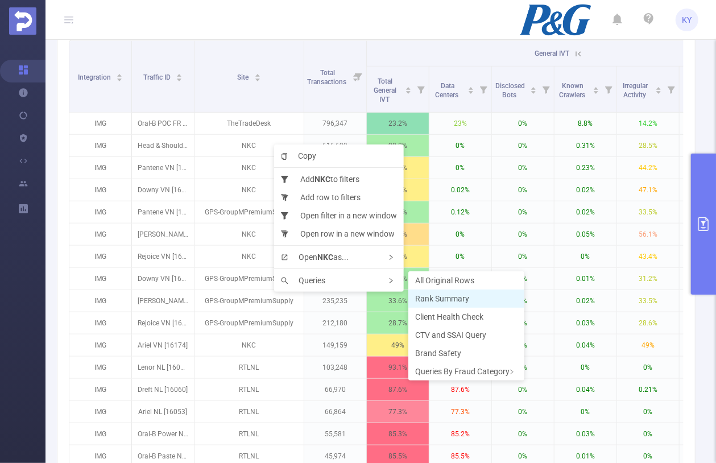
click at [435, 299] on span "Rank Summary" at bounding box center [442, 298] width 54 height 9
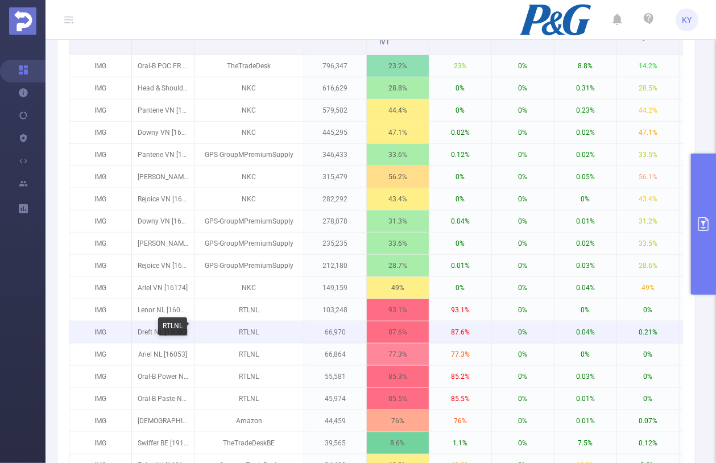
click at [254, 328] on p "RTLNL" at bounding box center [249, 332] width 109 height 22
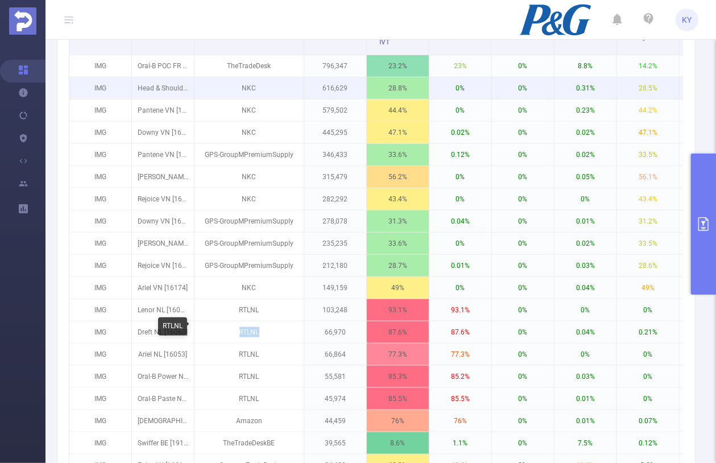
copy p "RTLNL"
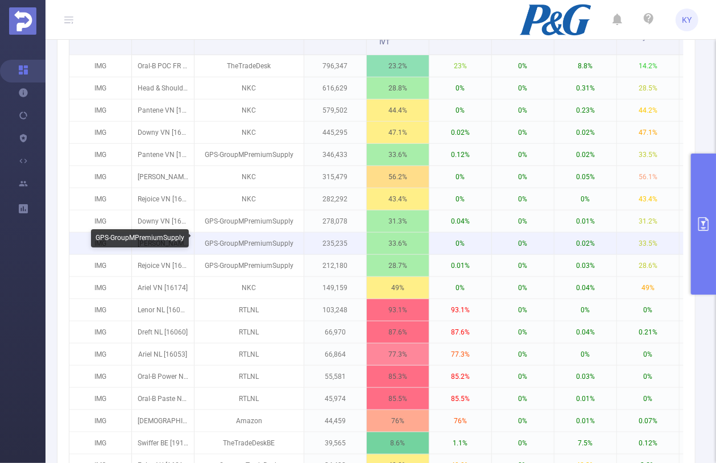
click at [272, 243] on p "GPS-GroupMPremiumSupply" at bounding box center [249, 244] width 109 height 22
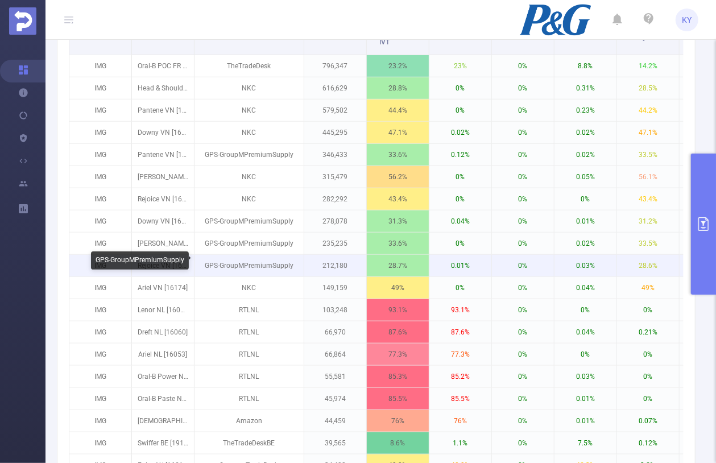
click at [261, 266] on p "GPS-GroupMPremiumSupply" at bounding box center [249, 266] width 109 height 22
click at [278, 263] on p "GPS-GroupMPremiumSupply" at bounding box center [249, 266] width 109 height 22
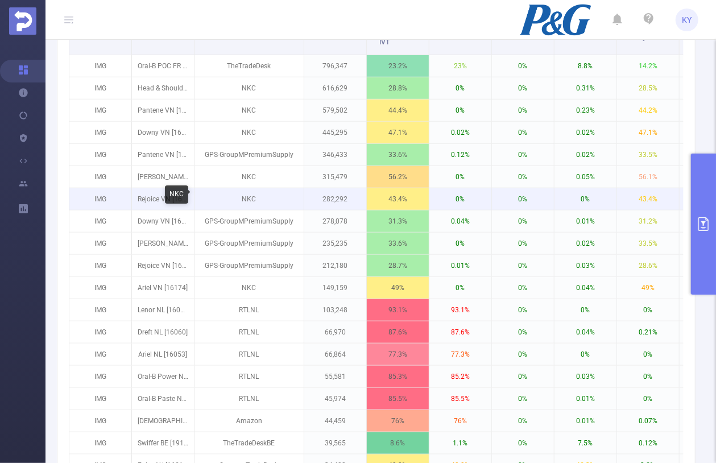
click at [255, 193] on p "NKC" at bounding box center [249, 199] width 109 height 22
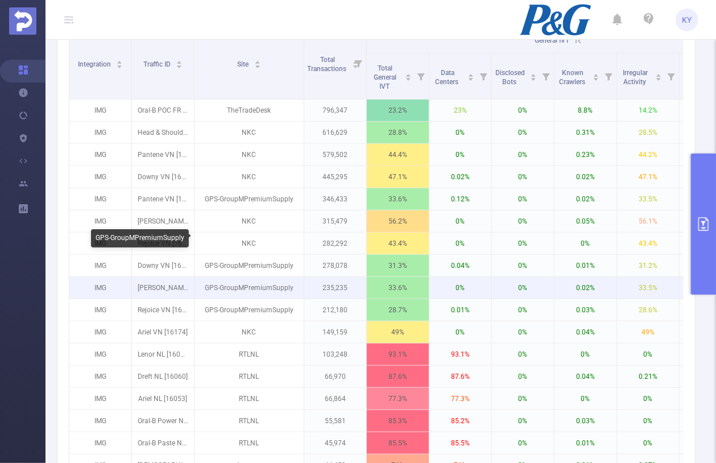
scroll to position [329, 0]
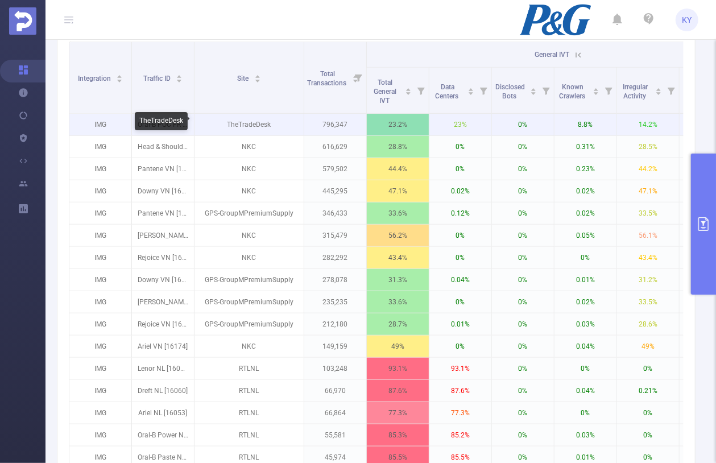
click at [265, 120] on p "TheTradeDesk" at bounding box center [249, 125] width 109 height 22
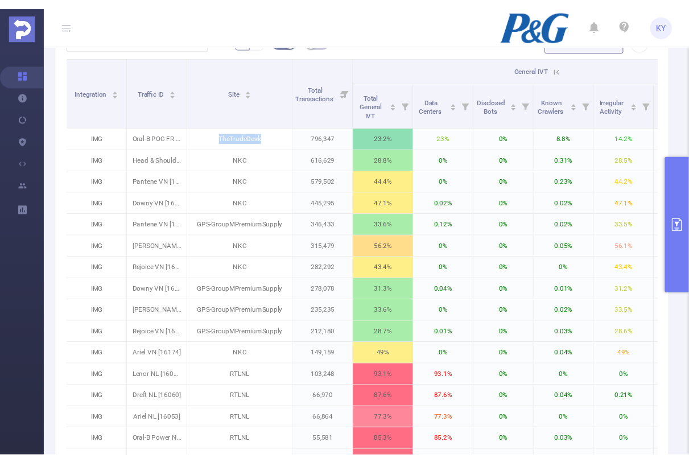
scroll to position [267, 0]
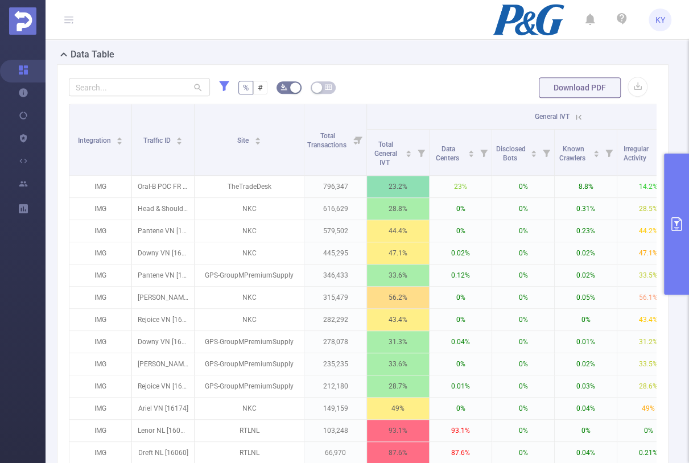
click at [676, 195] on button "primary" at bounding box center [676, 224] width 25 height 141
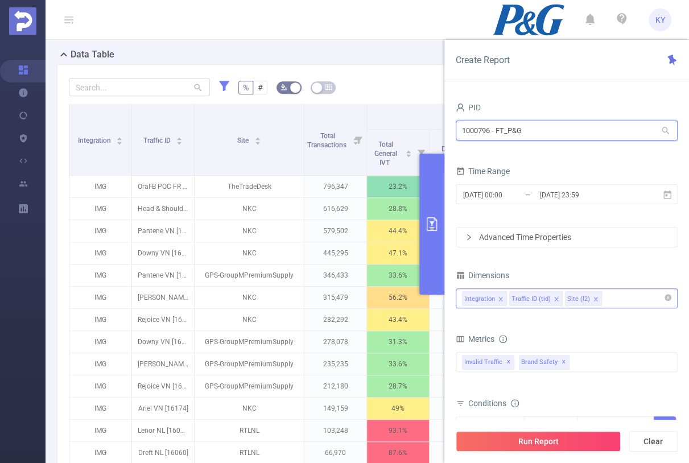
click at [568, 127] on input "1000796 - FT_P&G" at bounding box center [567, 131] width 222 height 20
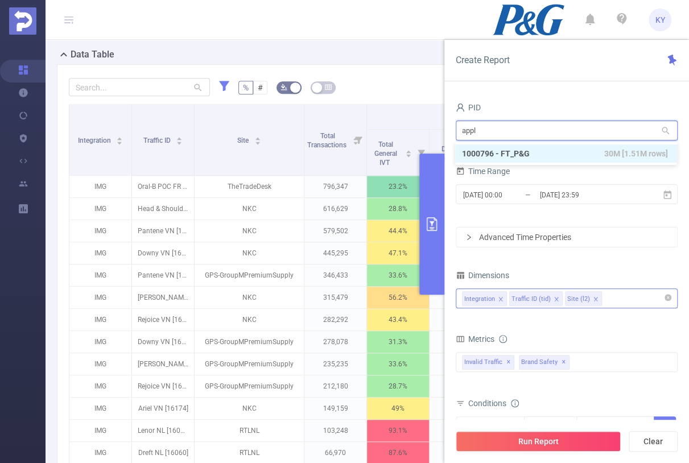
type input "apple"
click at [577, 147] on li "1001074 - OMD_Apple_Sandbox 0" at bounding box center [566, 153] width 222 height 18
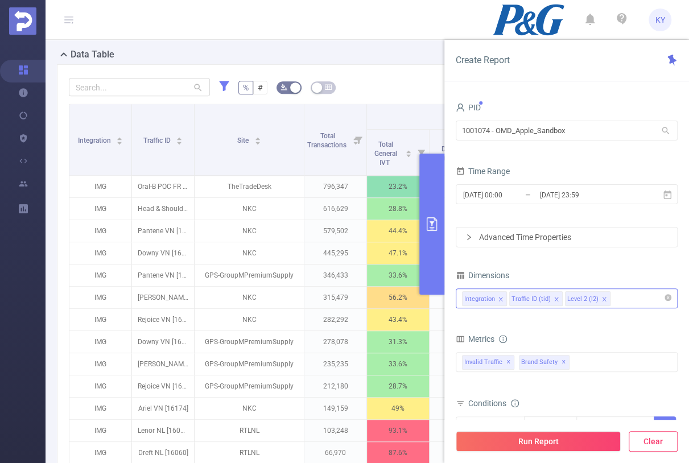
click at [662, 447] on button "Clear" at bounding box center [653, 441] width 49 height 20
type input "[DATE] 16:00"
type input "[DATE] 16:59"
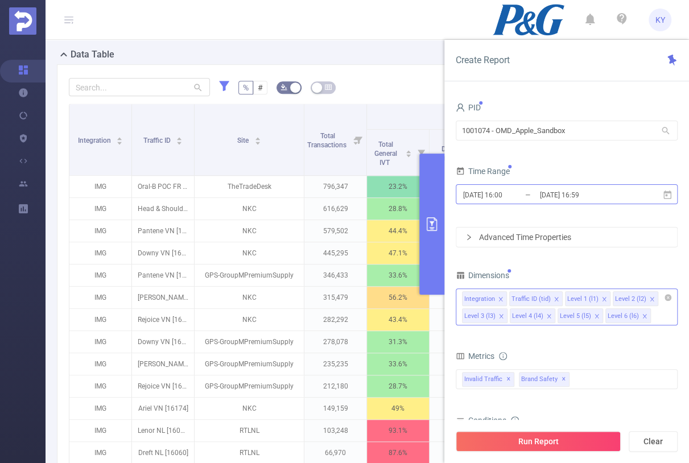
click at [589, 187] on input "[DATE] 16:59" at bounding box center [585, 194] width 92 height 15
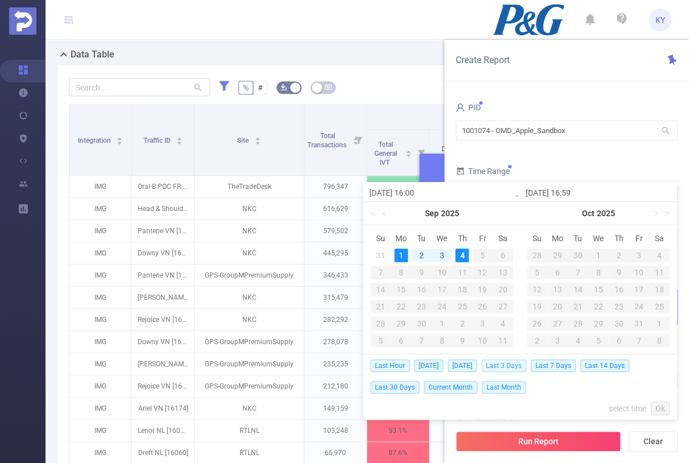
click at [519, 366] on span "Last 3 Days" at bounding box center [503, 366] width 45 height 13
type input "[DATE] 00:00"
type input "[DATE] 23:59"
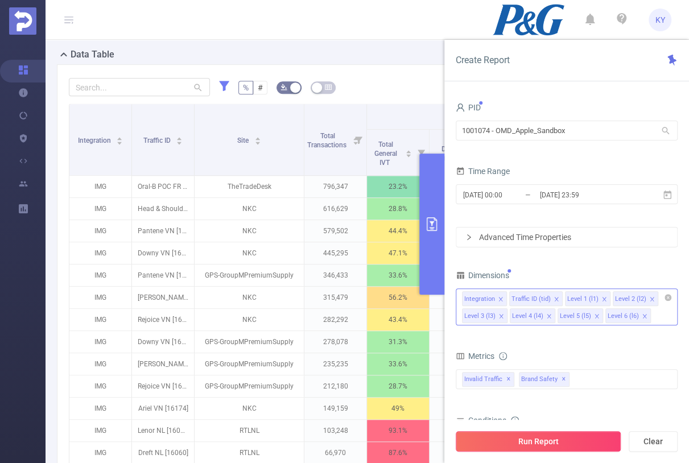
click at [551, 434] on button "Run Report" at bounding box center [538, 441] width 165 height 20
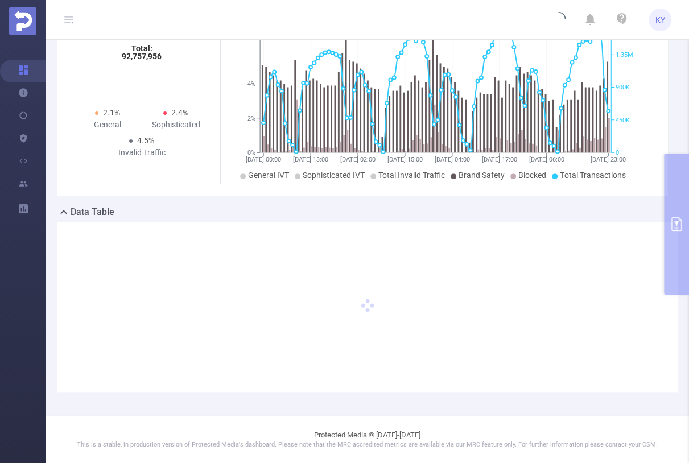
scroll to position [109, 0]
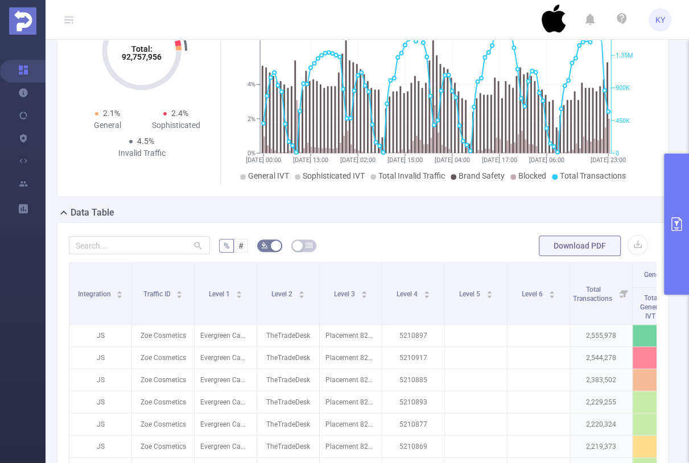
scroll to position [287, 0]
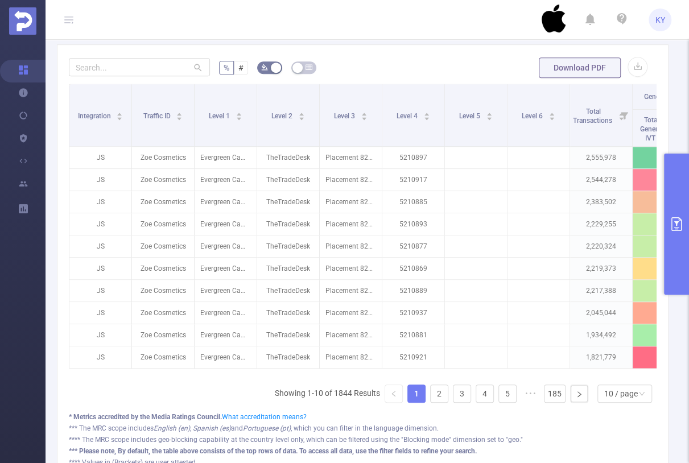
click at [670, 234] on button "primary" at bounding box center [676, 224] width 25 height 141
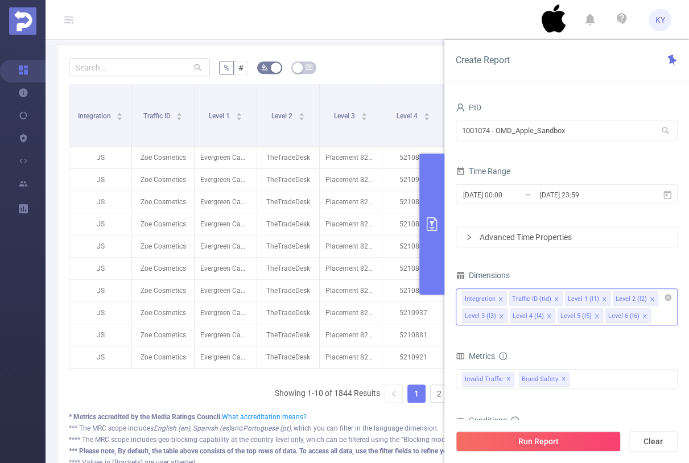
click at [654, 314] on div "Integration Traffic ID (tid) Level 1 (l1) Level 2 (l2) Level 3 (l3) Level 4 (l4…" at bounding box center [567, 306] width 222 height 37
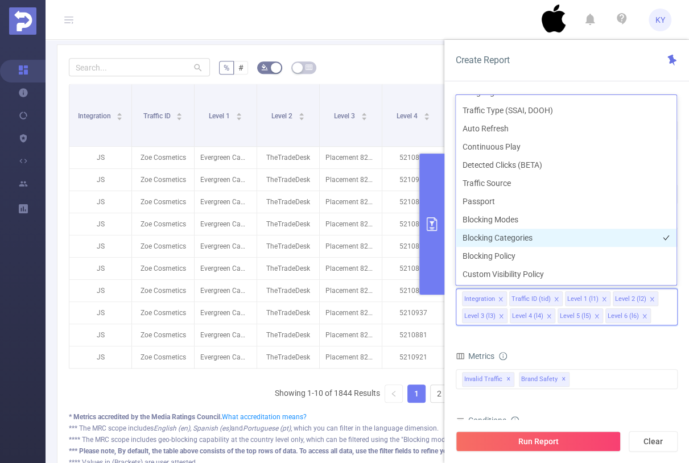
scroll to position [203, 0]
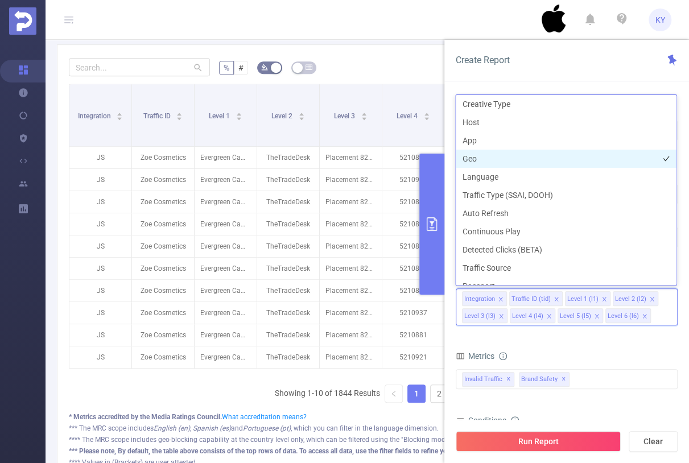
click at [490, 154] on li "Geo" at bounding box center [566, 159] width 221 height 18
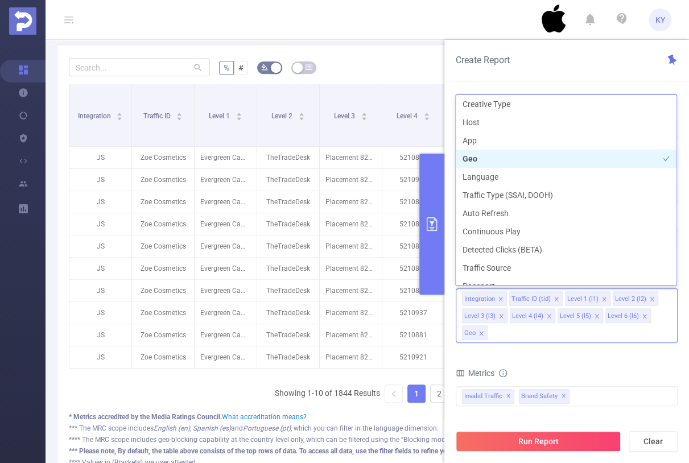
click at [480, 154] on li "Geo" at bounding box center [566, 159] width 221 height 18
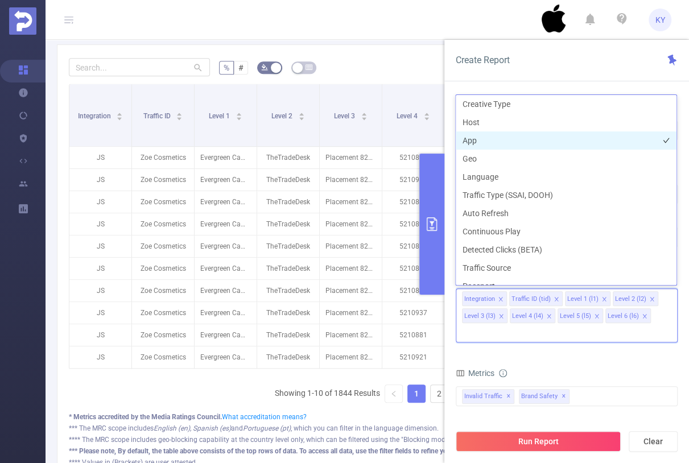
click at [476, 141] on li "App" at bounding box center [566, 140] width 221 height 18
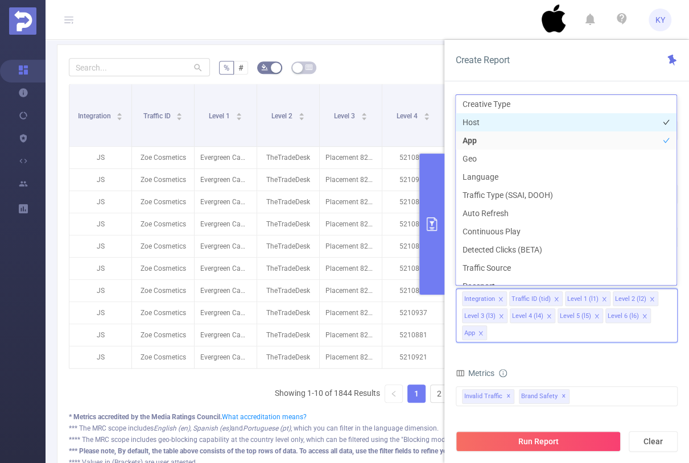
click at [476, 123] on li "Host" at bounding box center [566, 122] width 221 height 18
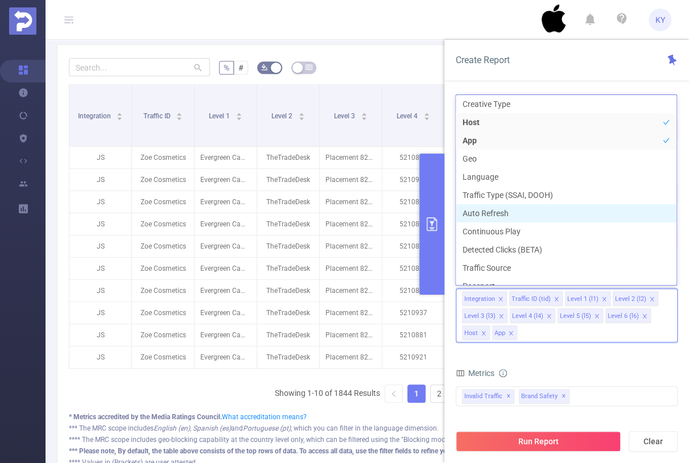
scroll to position [212, 0]
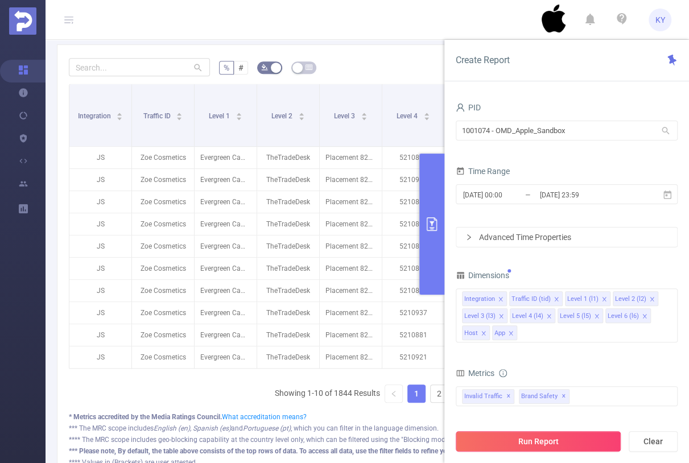
click at [572, 433] on button "Run Report" at bounding box center [538, 441] width 165 height 20
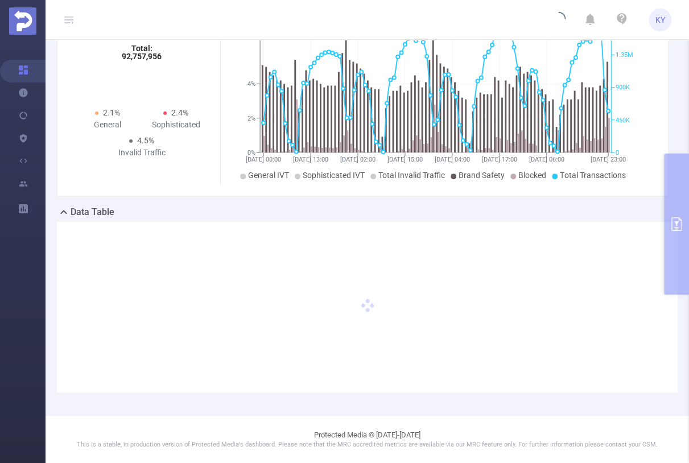
scroll to position [109, 0]
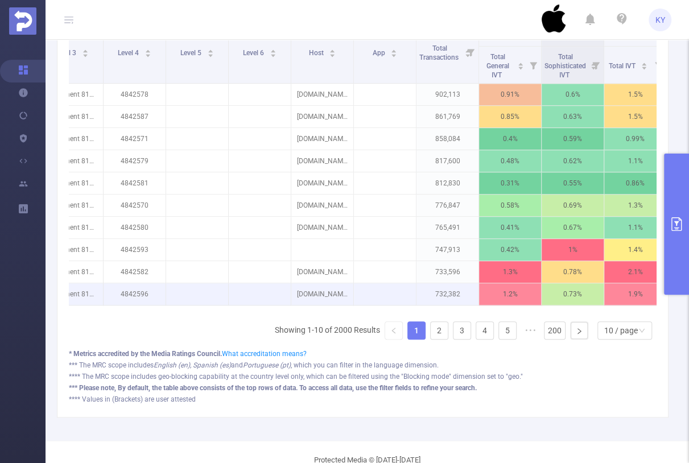
scroll to position [0, 199]
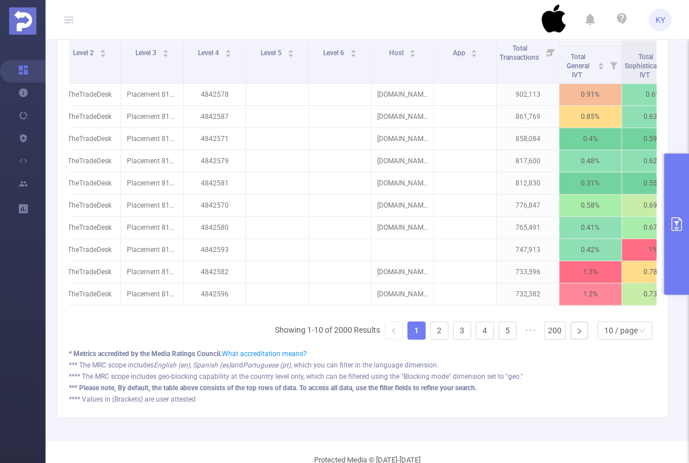
drag, startPoint x: 366, startPoint y: 308, endPoint x: 303, endPoint y: 308, distance: 63.1
click at [303, 308] on div "Integration Traffic ID Level 1 Level 2 Level 3 Level 4 Level 5 Level 6 Host App…" at bounding box center [363, 166] width 588 height 292
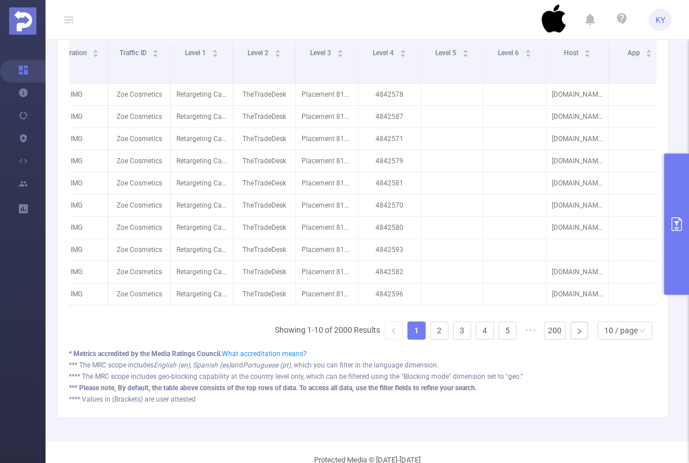
scroll to position [0, 0]
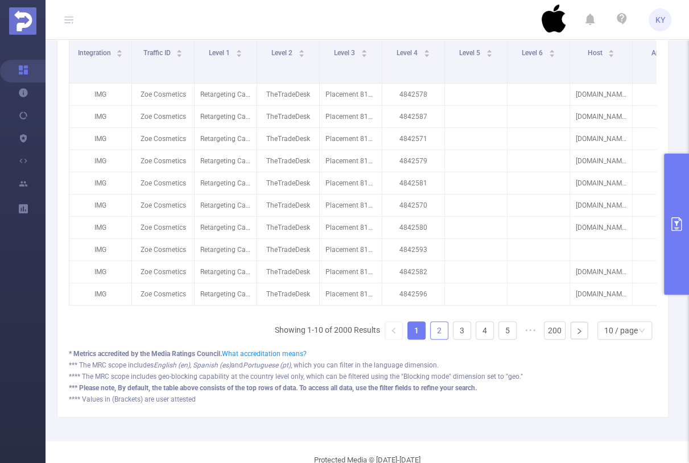
click at [436, 335] on link "2" at bounding box center [439, 330] width 17 height 17
click at [460, 336] on link "3" at bounding box center [461, 330] width 17 height 17
click at [489, 337] on ul "Showing 21-30 of 2000 Results 1 2 3 4 5 ••• 200 10 / page" at bounding box center [463, 330] width 386 height 18
click at [521, 337] on span "•••" at bounding box center [530, 330] width 18 height 18
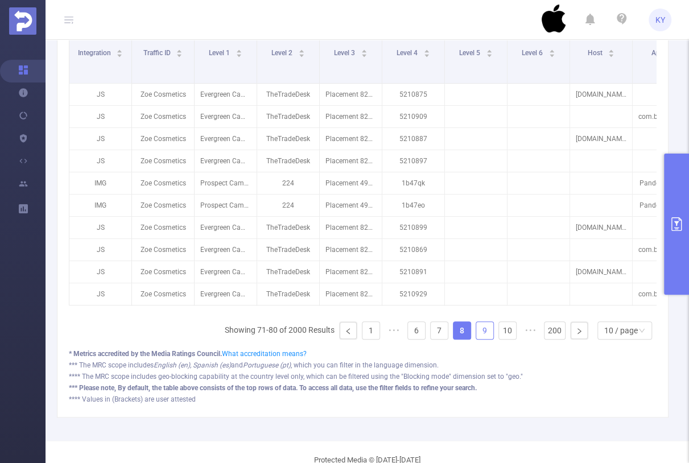
click at [487, 334] on link "9" at bounding box center [484, 330] width 17 height 17
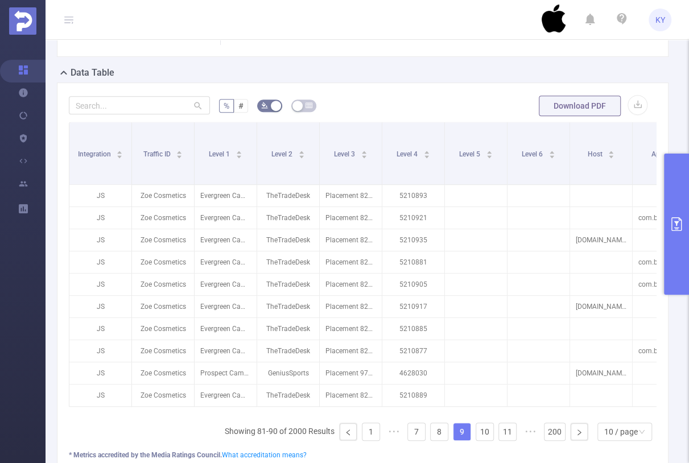
scroll to position [31, 0]
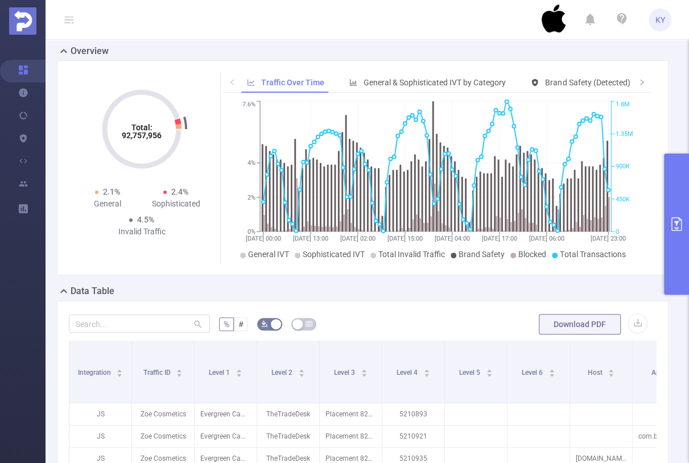
click at [660, 241] on div "Total: 92,757,956 Total: 92,757,956 2.1% General 2.4% Sophisticated 4.5% Invali…" at bounding box center [363, 167] width 612 height 215
click at [667, 239] on button "primary" at bounding box center [676, 224] width 25 height 141
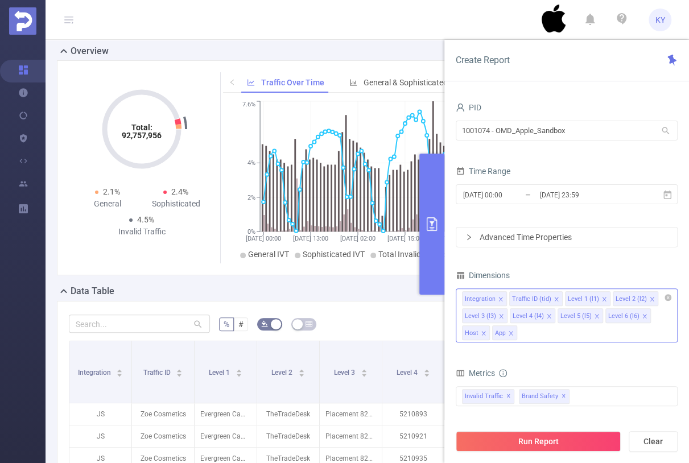
click at [609, 334] on div "Integration Traffic ID (tid) Level 1 (l1) Level 2 (l2) Level 3 (l3) Level 4 (l4…" at bounding box center [567, 315] width 222 height 54
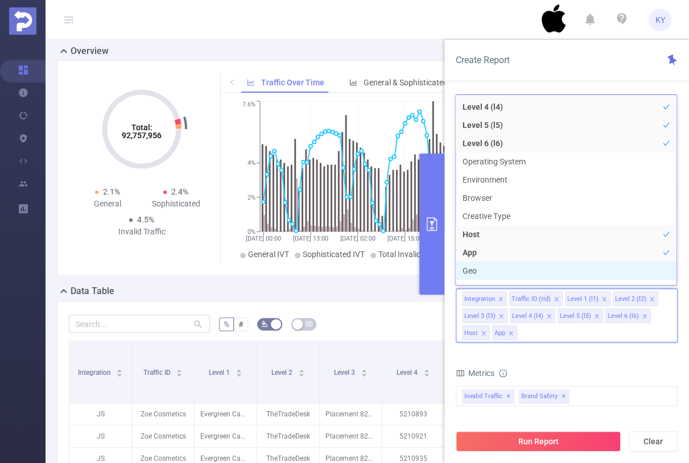
scroll to position [103, 0]
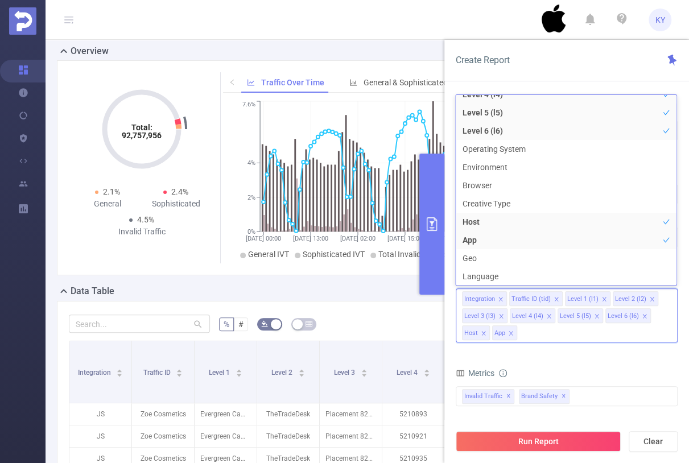
click at [641, 374] on div "Metrics" at bounding box center [567, 374] width 222 height 19
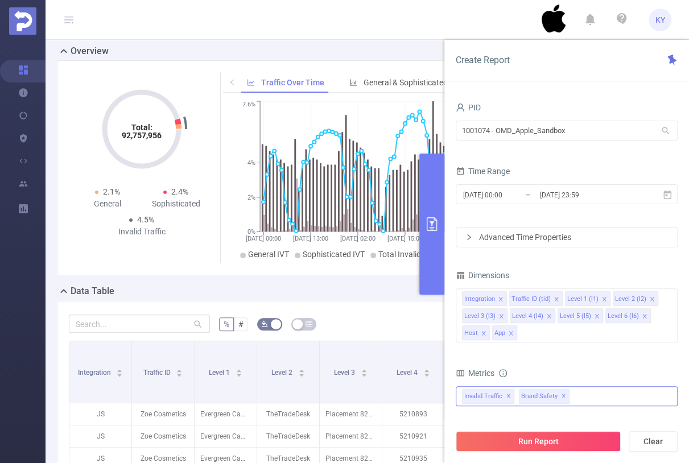
click at [605, 399] on div "Invalid Traffic ✕ Brand Safety ✕" at bounding box center [567, 396] width 222 height 20
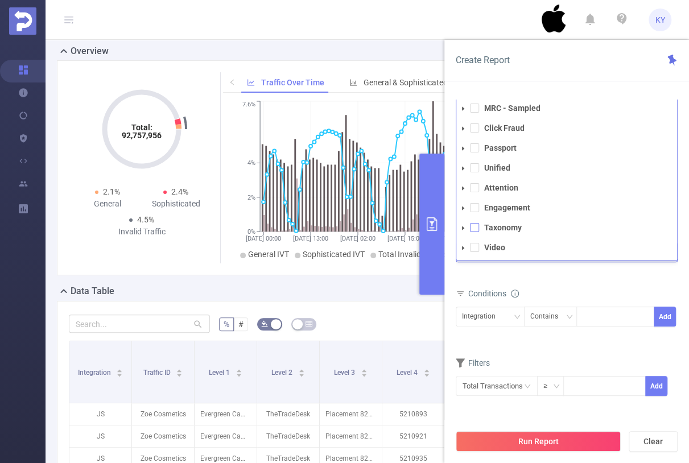
click at [475, 229] on span at bounding box center [474, 227] width 9 height 9
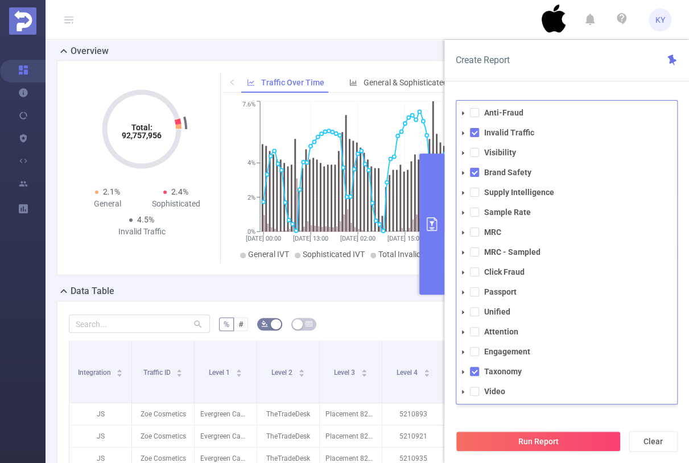
drag, startPoint x: 509, startPoint y: 412, endPoint x: 516, endPoint y: 418, distance: 8.5
click at [509, 412] on div "PID 1001074 - OMD_Apple_Sandbox 1001074 - OMD_Apple_Sandbox Time Range [DATE] 0…" at bounding box center [567, 190] width 222 height 469
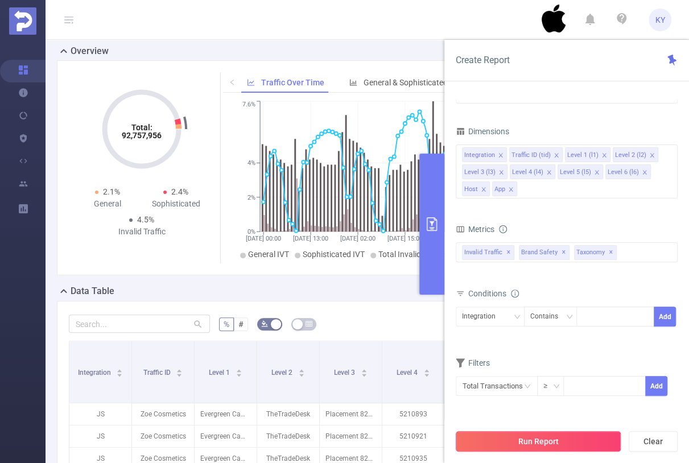
click at [526, 438] on button "Run Report" at bounding box center [538, 441] width 165 height 20
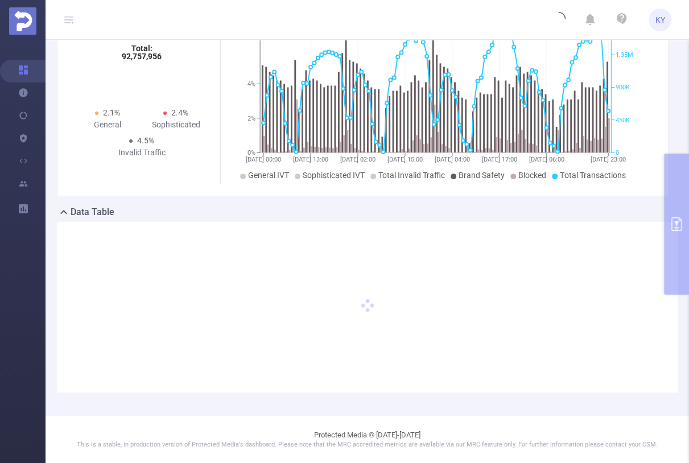
scroll to position [109, 0]
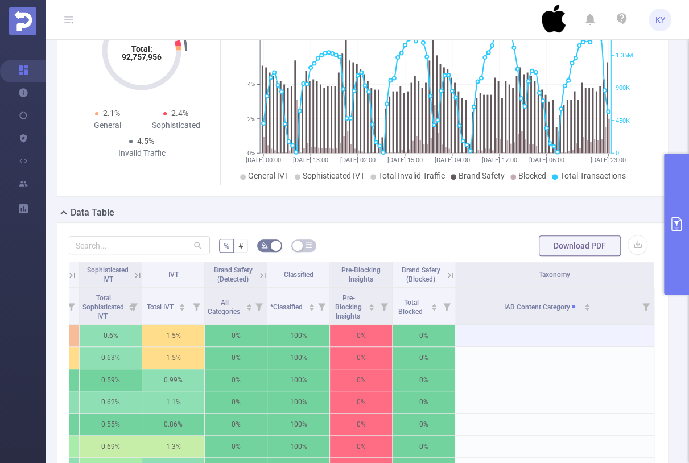
scroll to position [308, 0]
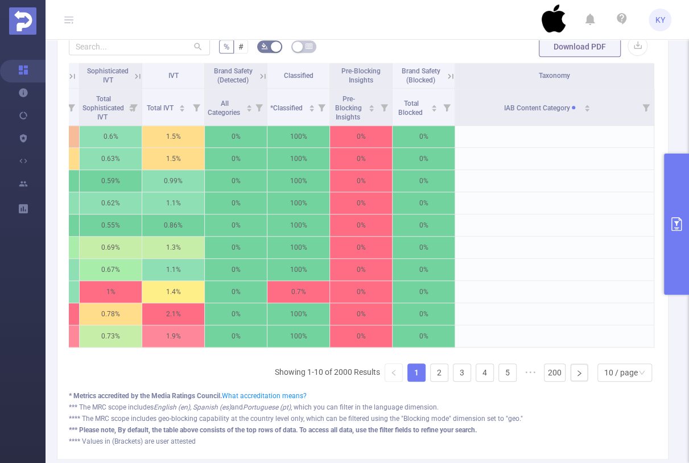
click at [258, 73] on icon at bounding box center [263, 76] width 10 height 10
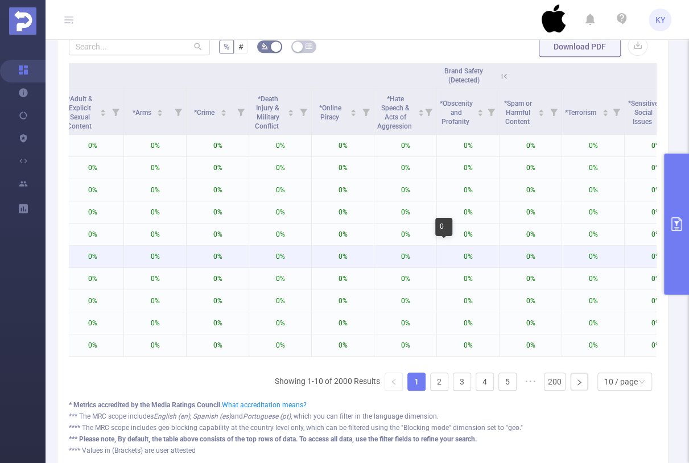
scroll to position [0, 943]
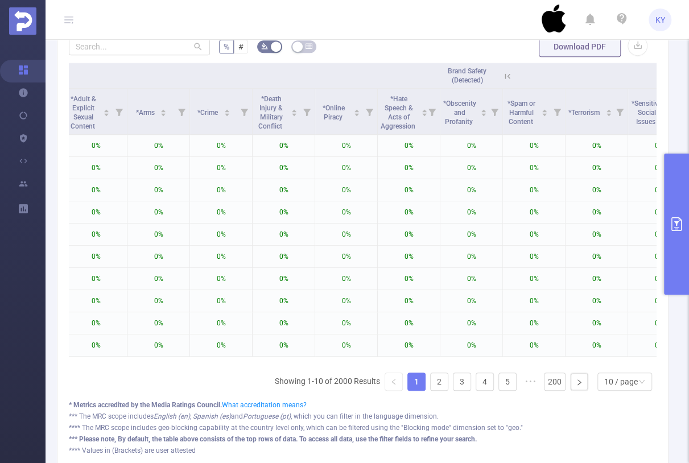
click at [509, 74] on icon at bounding box center [507, 76] width 10 height 10
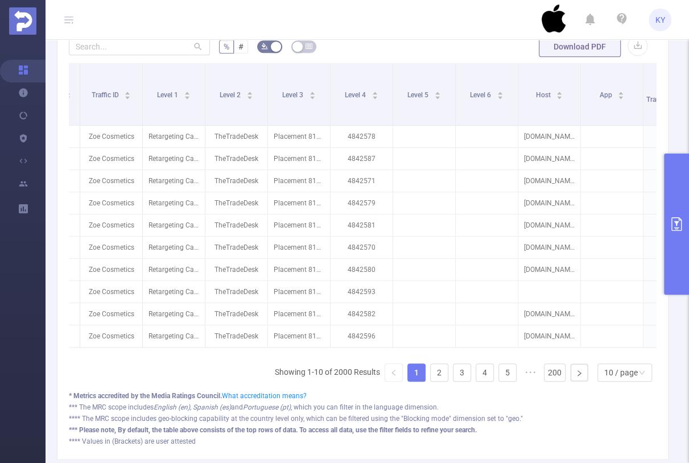
scroll to position [0, 0]
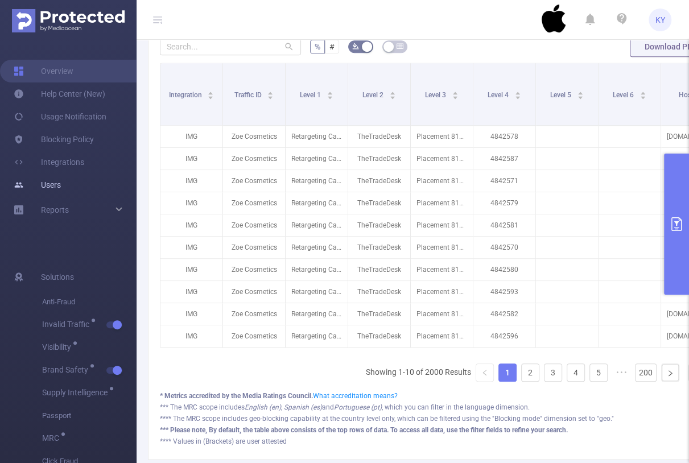
click at [42, 187] on link "Users" at bounding box center [37, 185] width 47 height 23
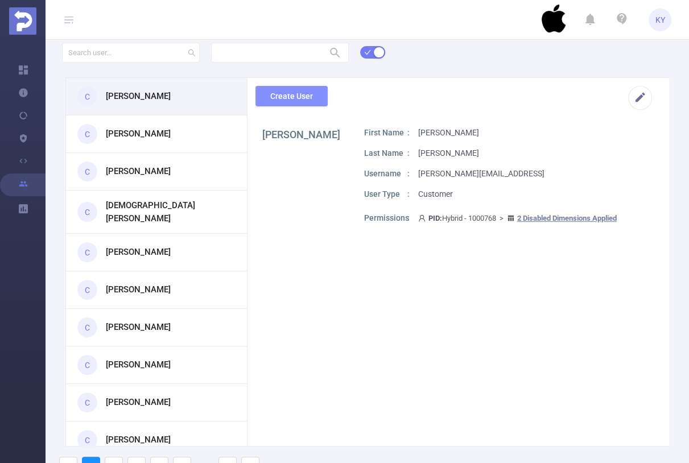
click at [283, 94] on button "Create User" at bounding box center [291, 96] width 72 height 20
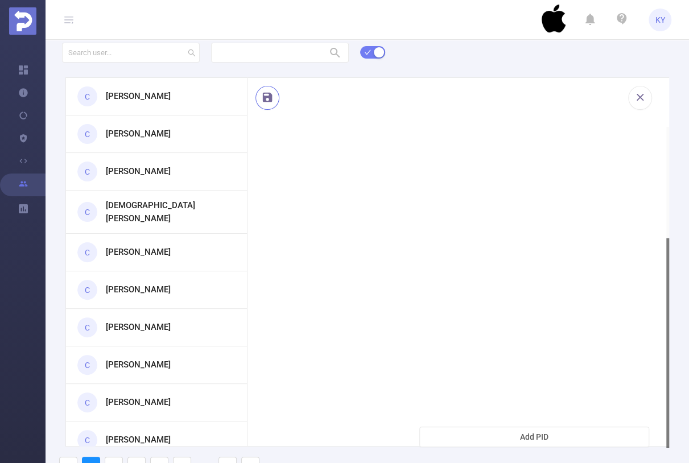
scroll to position [69, 0]
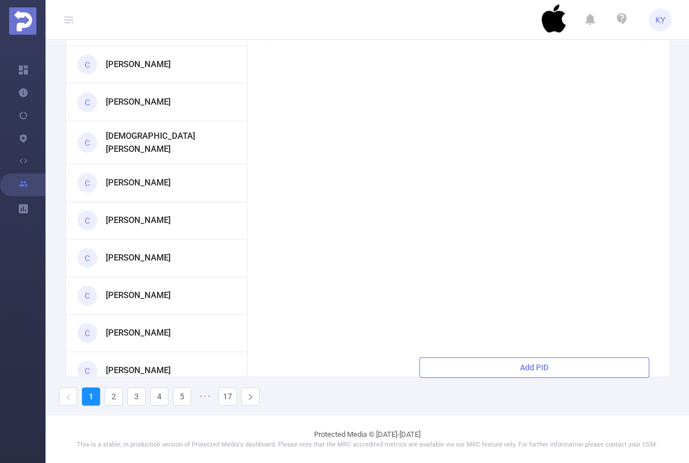
click at [543, 366] on button "Add PID" at bounding box center [534, 367] width 230 height 20
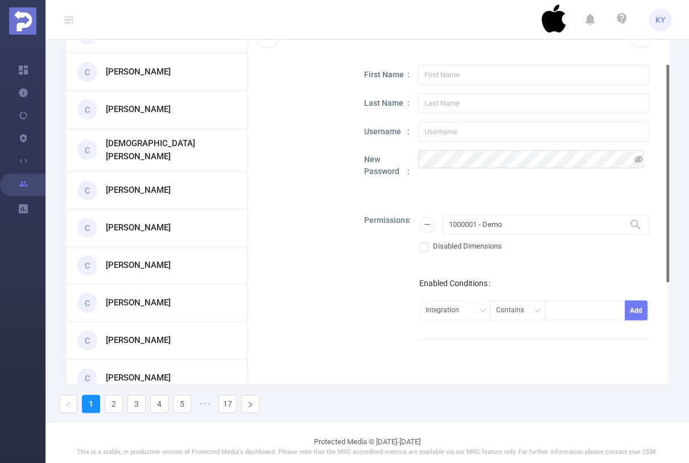
scroll to position [53, 0]
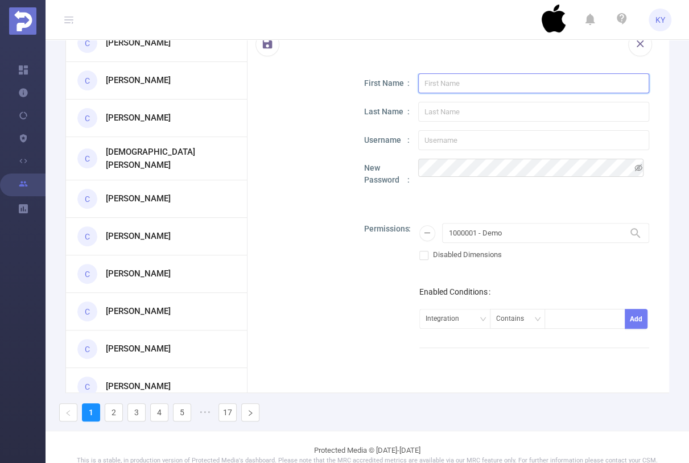
click at [447, 89] on input "text" at bounding box center [533, 83] width 231 height 20
click at [506, 229] on input "1000001 - Demo" at bounding box center [545, 233] width 207 height 20
click at [540, 266] on div at bounding box center [534, 266] width 230 height 1
click at [498, 290] on div "Enabled Conditions Integration Contains Add" at bounding box center [534, 307] width 230 height 54
click at [466, 316] on div "Integration" at bounding box center [455, 318] width 59 height 19
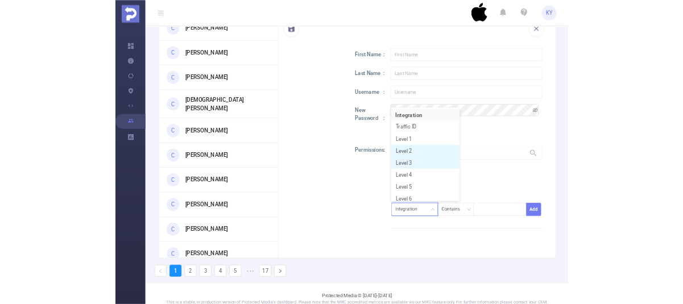
scroll to position [6, 0]
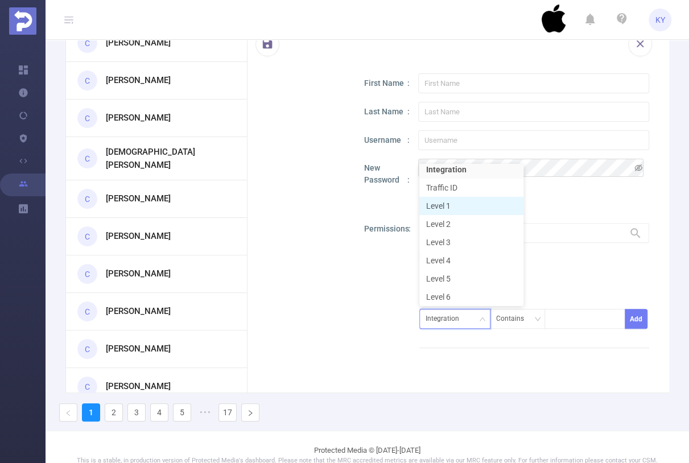
click at [494, 205] on li "Level 1" at bounding box center [471, 206] width 104 height 18
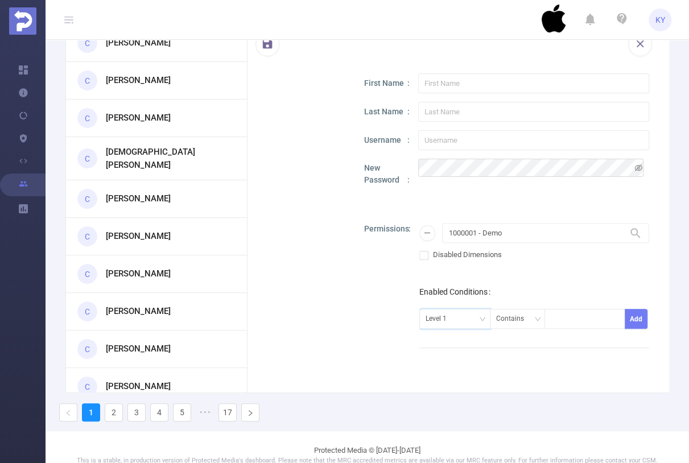
click at [557, 304] on div "Level 1 Contains Add" at bounding box center [534, 318] width 230 height 31
click at [469, 319] on div "Level 1" at bounding box center [455, 318] width 59 height 19
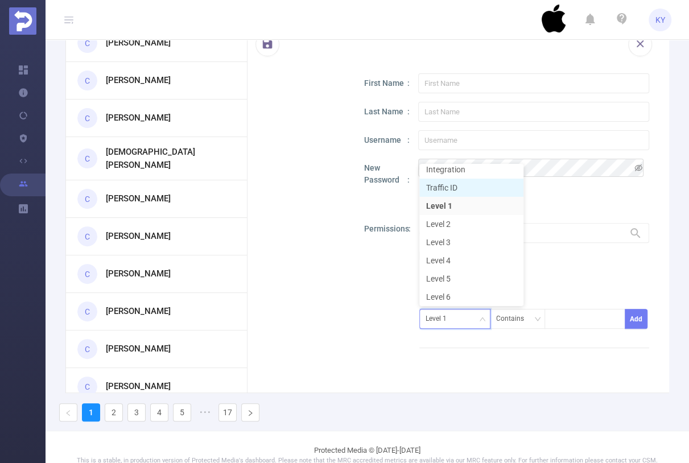
click at [464, 191] on li "Traffic ID" at bounding box center [471, 188] width 104 height 18
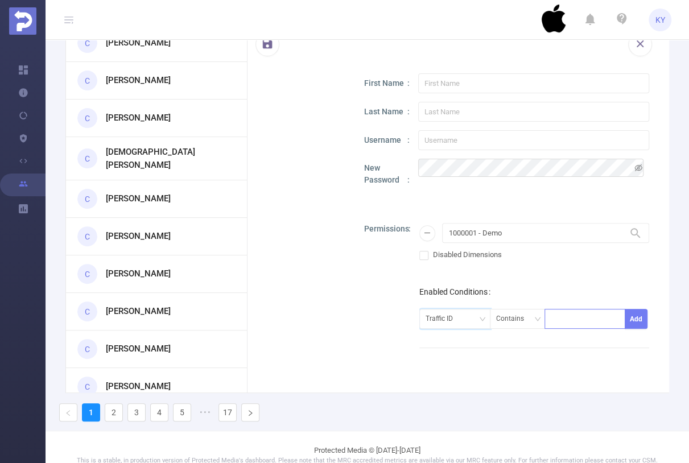
click at [567, 314] on div at bounding box center [585, 318] width 68 height 19
type input "Publishername"
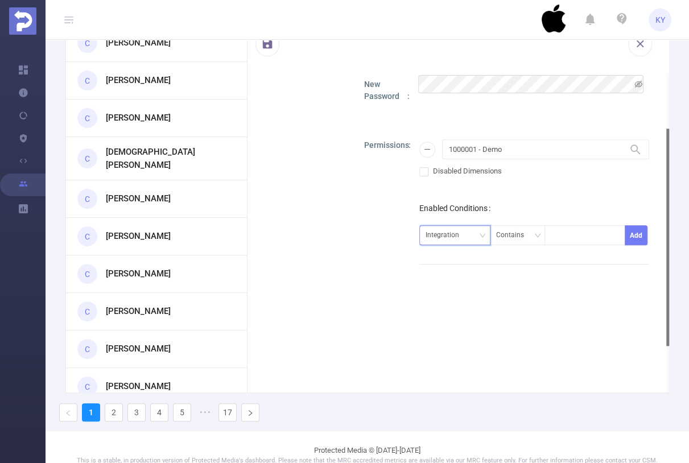
click at [448, 239] on div "Integration" at bounding box center [447, 235] width 42 height 19
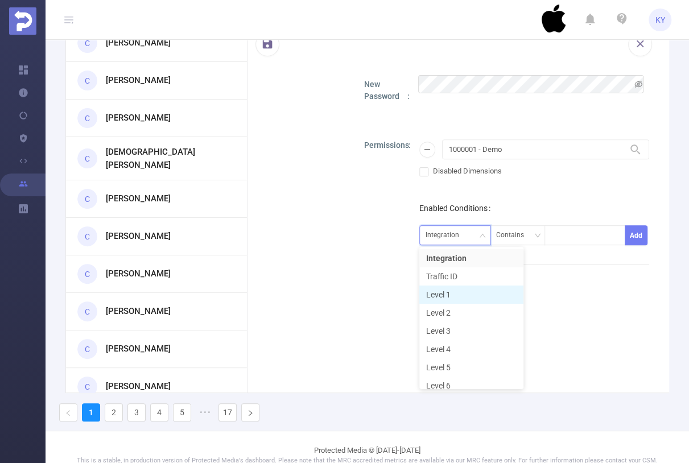
click at [476, 295] on li "Level 1" at bounding box center [471, 295] width 104 height 18
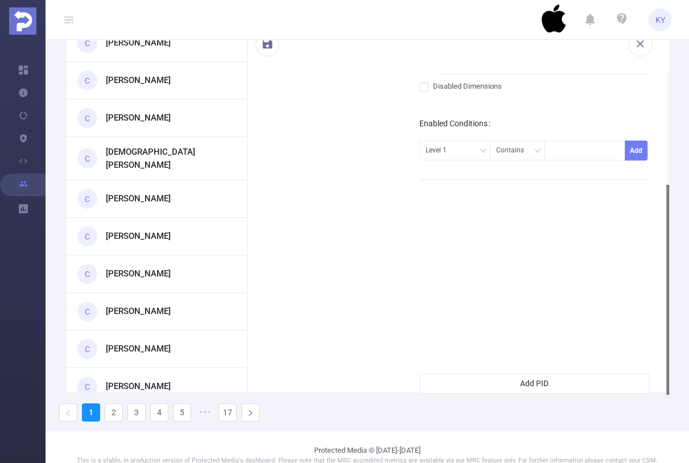
drag, startPoint x: 552, startPoint y: 184, endPoint x: 550, endPoint y: 177, distance: 7.2
click at [550, 177] on div "1000001 - Demo 1000001 - Demo Disabled Dimensions Enabled Conditions Level 1 Co…" at bounding box center [534, 126] width 230 height 142
click at [548, 177] on div "1000001 - Demo 1000001 - Demo Disabled Dimensions Enabled Conditions Level 1 Co…" at bounding box center [534, 126] width 230 height 142
click at [564, 155] on div at bounding box center [585, 150] width 68 height 19
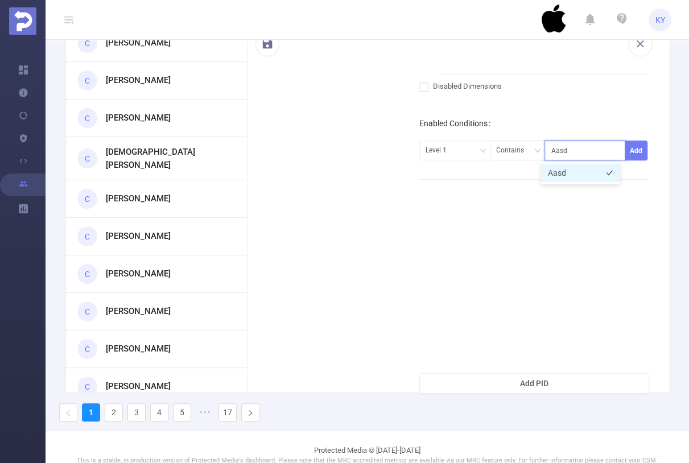
type input "Aasdf"
click at [636, 155] on button "Add" at bounding box center [636, 151] width 23 height 20
click at [555, 193] on div "1000001 - Demo 1000001 - Demo Disabled Dimensions Enabled Conditions Traffic ID…" at bounding box center [534, 126] width 230 height 142
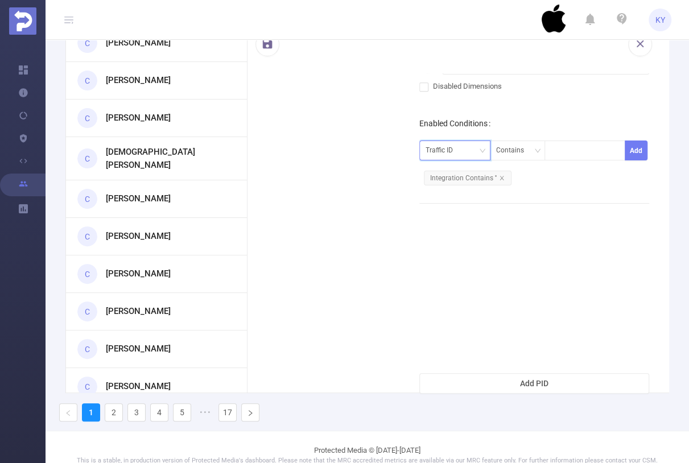
click at [465, 152] on div "Traffic ID" at bounding box center [455, 150] width 59 height 19
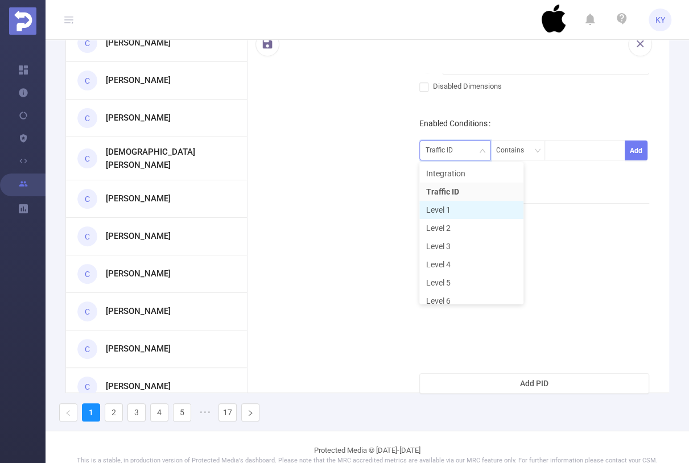
click at [474, 214] on li "Level 1" at bounding box center [471, 210] width 104 height 18
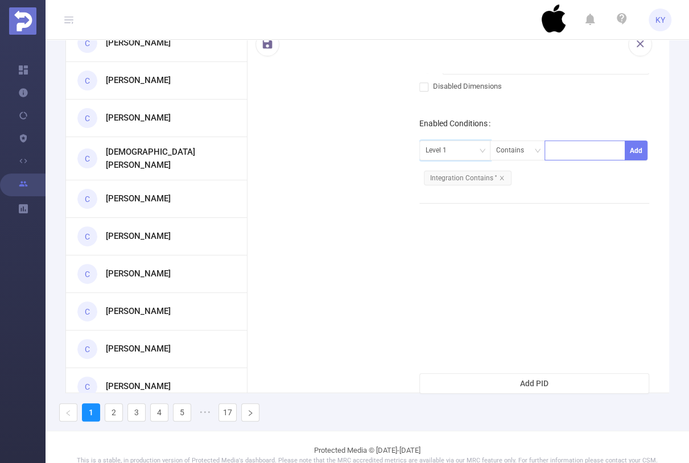
click at [590, 153] on div at bounding box center [585, 150] width 68 height 19
type input "Test"
click at [590, 172] on li "Test" at bounding box center [580, 173] width 79 height 18
click at [628, 152] on button "Add" at bounding box center [636, 151] width 23 height 20
click at [455, 153] on div "Level 1" at bounding box center [455, 150] width 59 height 19
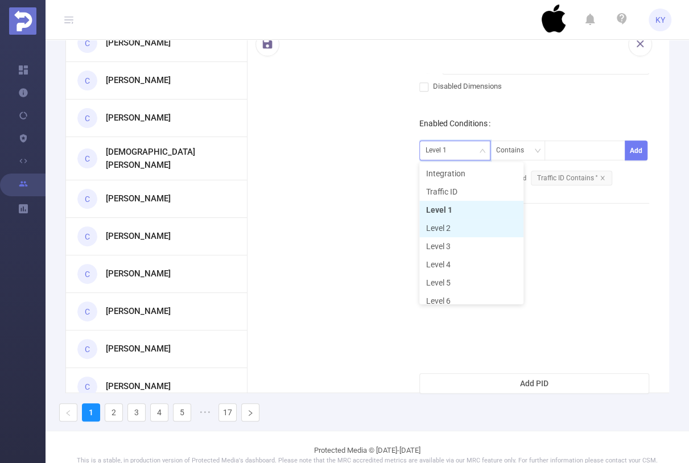
click at [459, 210] on li "Level 1" at bounding box center [471, 210] width 104 height 18
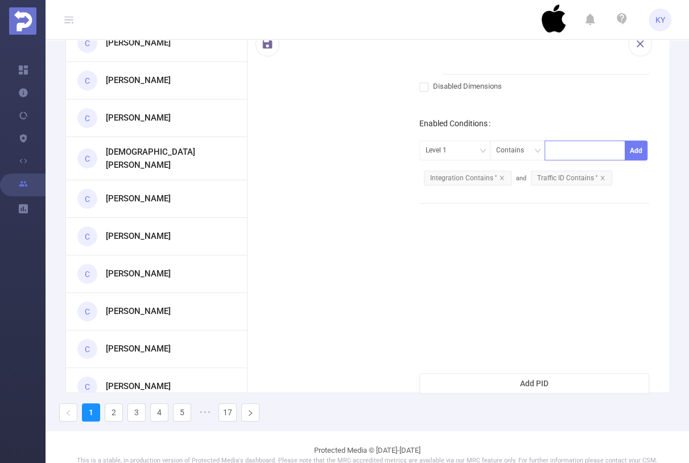
click at [567, 148] on div at bounding box center [585, 150] width 68 height 19
type input "test"
click at [565, 173] on li "test" at bounding box center [580, 173] width 79 height 18
click at [565, 151] on div at bounding box center [585, 150] width 68 height 19
type input "test2"
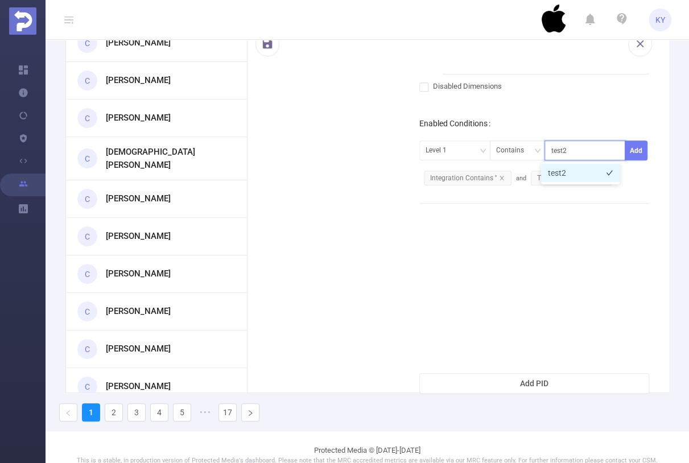
click at [572, 171] on li "test2" at bounding box center [580, 173] width 79 height 18
click at [571, 156] on div at bounding box center [585, 150] width 68 height 19
type input "asdasdasd"
click at [573, 172] on li "asdasdasd" at bounding box center [580, 173] width 79 height 18
click at [523, 156] on div "Contains" at bounding box center [514, 150] width 36 height 19
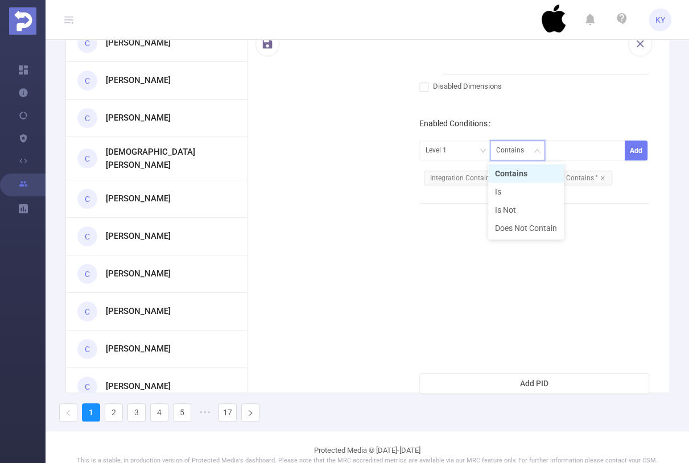
click at [523, 156] on div "Contains" at bounding box center [514, 150] width 36 height 19
click at [623, 205] on div "1000001 - Demo 1000001 - Demo Disabled Dimensions Enabled Conditions Level 1 Co…" at bounding box center [534, 211] width 230 height 313
drag, startPoint x: 595, startPoint y: 203, endPoint x: 540, endPoint y: 218, distance: 56.7
click at [528, 206] on div "1000001 - Demo 1000001 - Demo Disabled Dimensions Enabled Conditions Level 1 Co…" at bounding box center [534, 211] width 230 height 313
drag, startPoint x: 540, startPoint y: 218, endPoint x: 557, endPoint y: 225, distance: 18.4
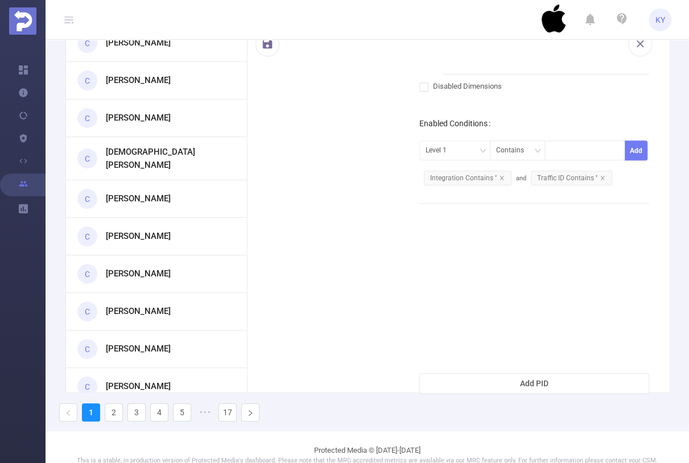
click at [555, 225] on div "1000001 - Demo 1000001 - Demo Disabled Dimensions Enabled Conditions Level 1 Co…" at bounding box center [534, 211] width 230 height 313
drag, startPoint x: 567, startPoint y: 222, endPoint x: 555, endPoint y: 207, distance: 19.1
click at [556, 210] on div "1000001 - Demo 1000001 - Demo Disabled Dimensions Enabled Conditions Level 1 Co…" at bounding box center [534, 211] width 230 height 313
click at [568, 149] on div at bounding box center [585, 150] width 68 height 19
click at [503, 151] on div "Contains" at bounding box center [514, 150] width 36 height 19
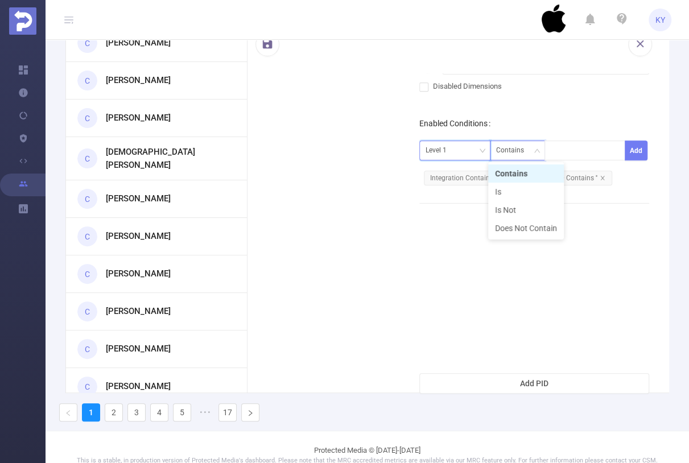
click at [459, 148] on div "Level 1" at bounding box center [455, 150] width 59 height 19
drag, startPoint x: 535, startPoint y: 130, endPoint x: 540, endPoint y: 141, distance: 12.2
click at [535, 130] on div "Enabled Conditions Level 1 Contains Add Integration Contains '' and Traffic ID …" at bounding box center [534, 151] width 230 height 78
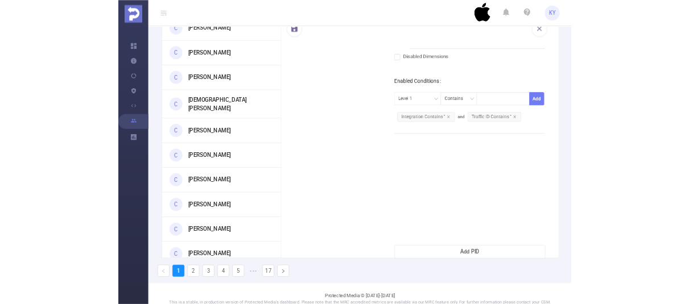
scroll to position [0, 0]
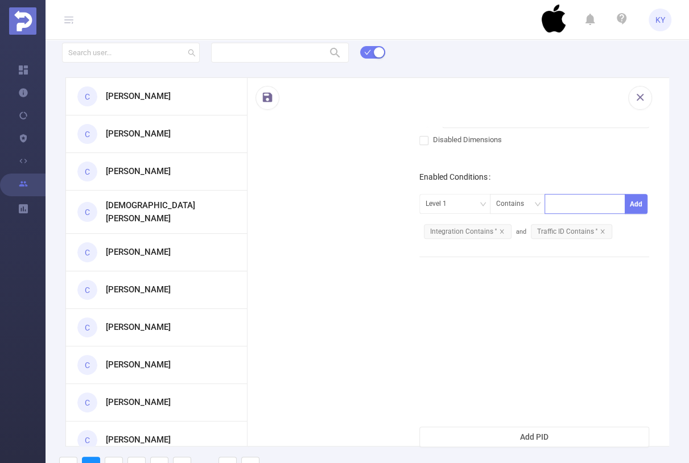
click at [556, 198] on div at bounding box center [585, 204] width 68 height 19
type input "asdasd"
click at [519, 205] on div "Contains" at bounding box center [514, 204] width 36 height 19
click at [540, 239] on li "Is" at bounding box center [526, 245] width 76 height 18
click at [583, 207] on div at bounding box center [585, 204] width 68 height 19
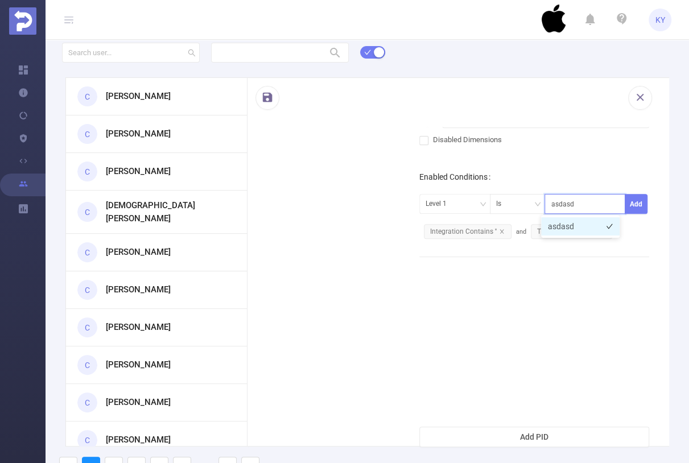
type input "asdasd1243"
click at [577, 224] on li "asdasd1243" at bounding box center [580, 226] width 79 height 18
click at [518, 208] on div "Contains" at bounding box center [514, 204] width 36 height 19
click at [575, 210] on div at bounding box center [585, 204] width 68 height 19
type input "asdasdasd"
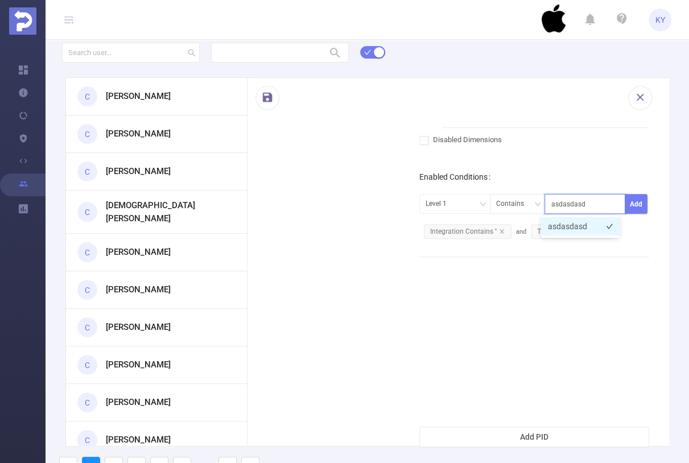
click at [580, 226] on li "asdasdasd" at bounding box center [580, 226] width 79 height 18
click at [572, 209] on div at bounding box center [585, 204] width 68 height 19
type input "asdasdasdasd"
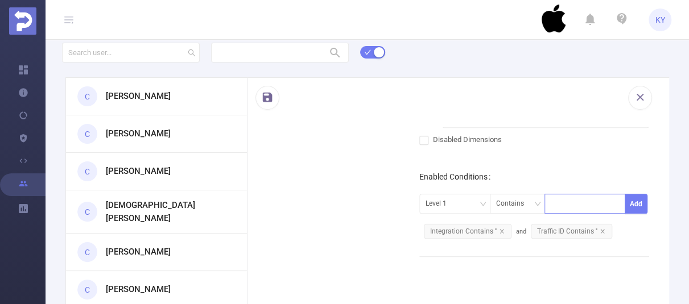
click at [568, 208] on div at bounding box center [585, 204] width 68 height 19
type input "asdasdasd"
click at [573, 229] on li "asdasdasd" at bounding box center [580, 226] width 79 height 18
click at [568, 231] on span "Traffic ID Contains ''" at bounding box center [571, 231] width 81 height 15
click at [600, 231] on icon "icon: close" at bounding box center [602, 231] width 4 height 4
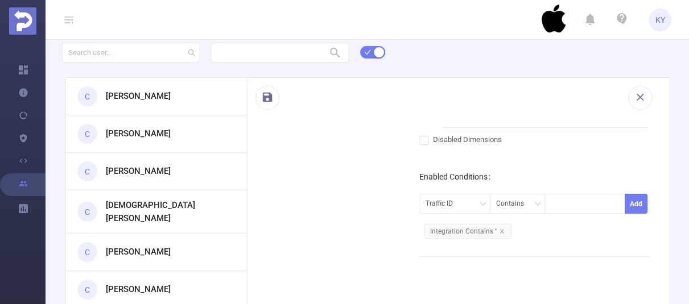
click at [469, 237] on span "Integration Contains ''" at bounding box center [468, 231] width 88 height 15
click at [571, 205] on input at bounding box center [573, 204] width 5 height 15
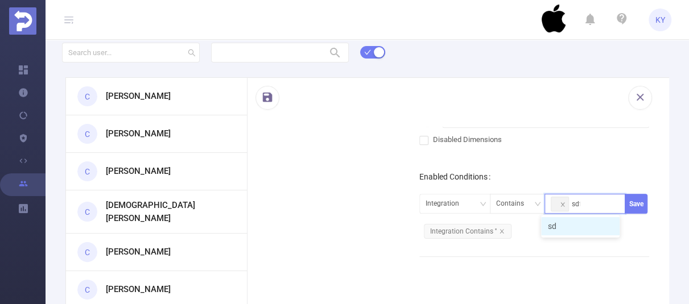
type input "sdfsdf"
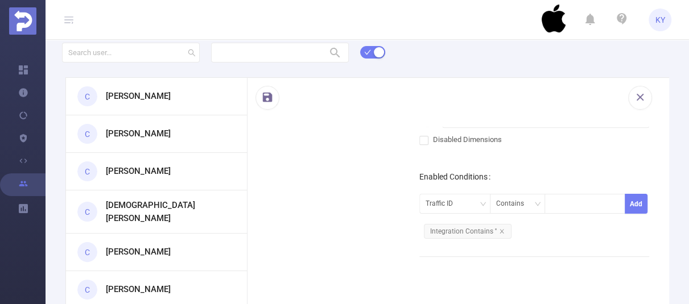
click at [352, 178] on div "First Name Last Name Username New Password Permissions 1000001 - Demo 1000001 -…" at bounding box center [458, 206] width 422 height 497
